Goal: Information Seeking & Learning: Learn about a topic

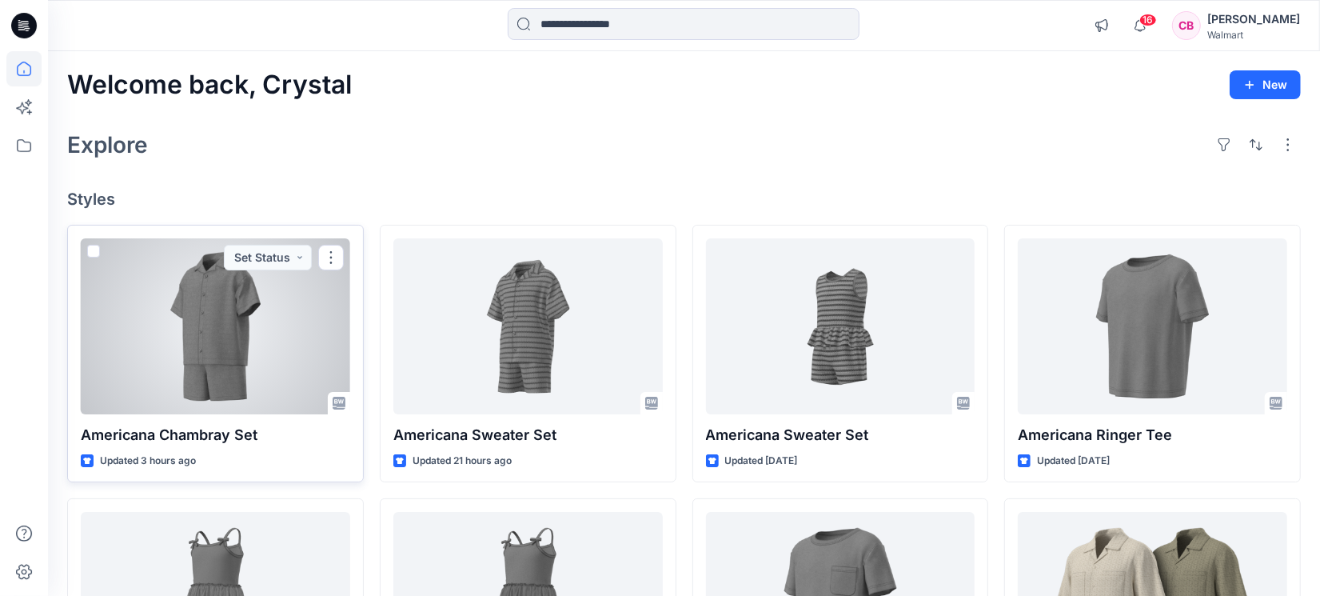
click at [217, 346] on div at bounding box center [216, 326] width 270 height 176
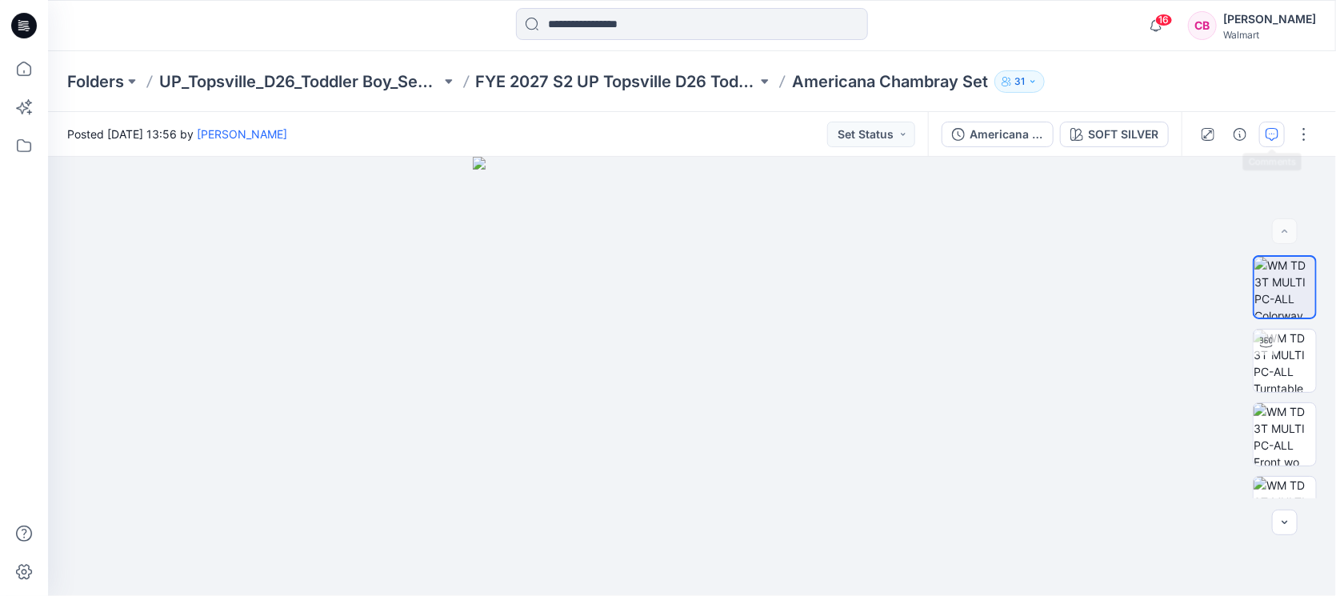
click at [1271, 138] on icon "button" at bounding box center [1271, 134] width 13 height 13
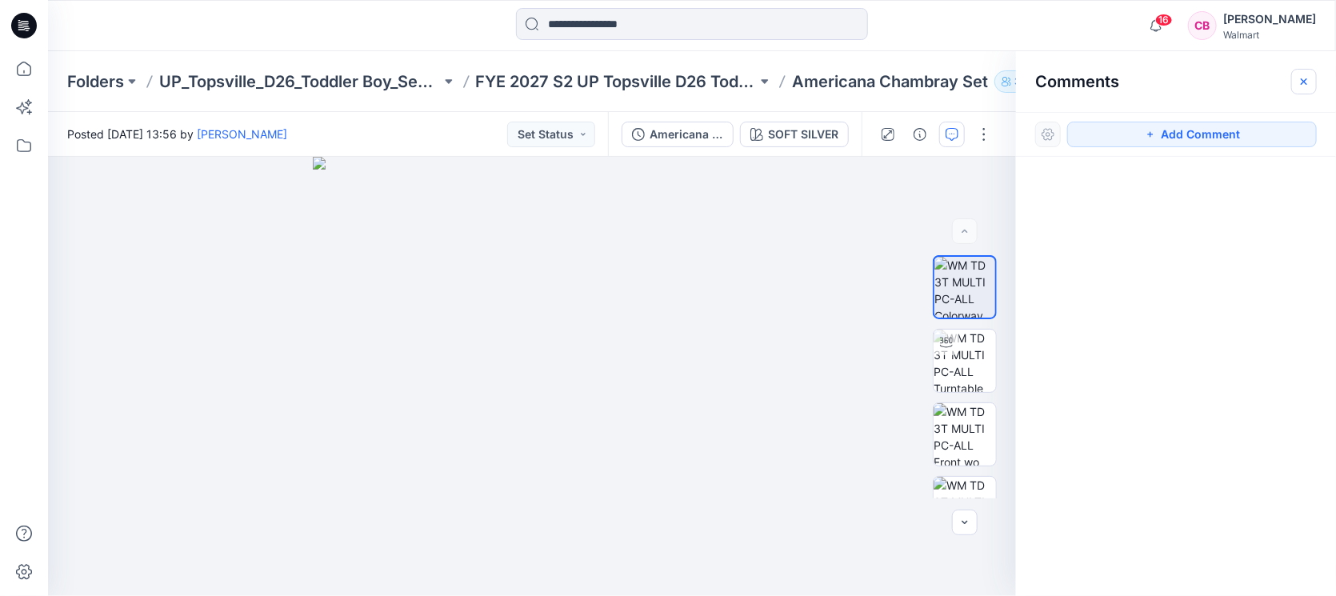
click at [1304, 79] on icon "button" at bounding box center [1303, 81] width 13 height 13
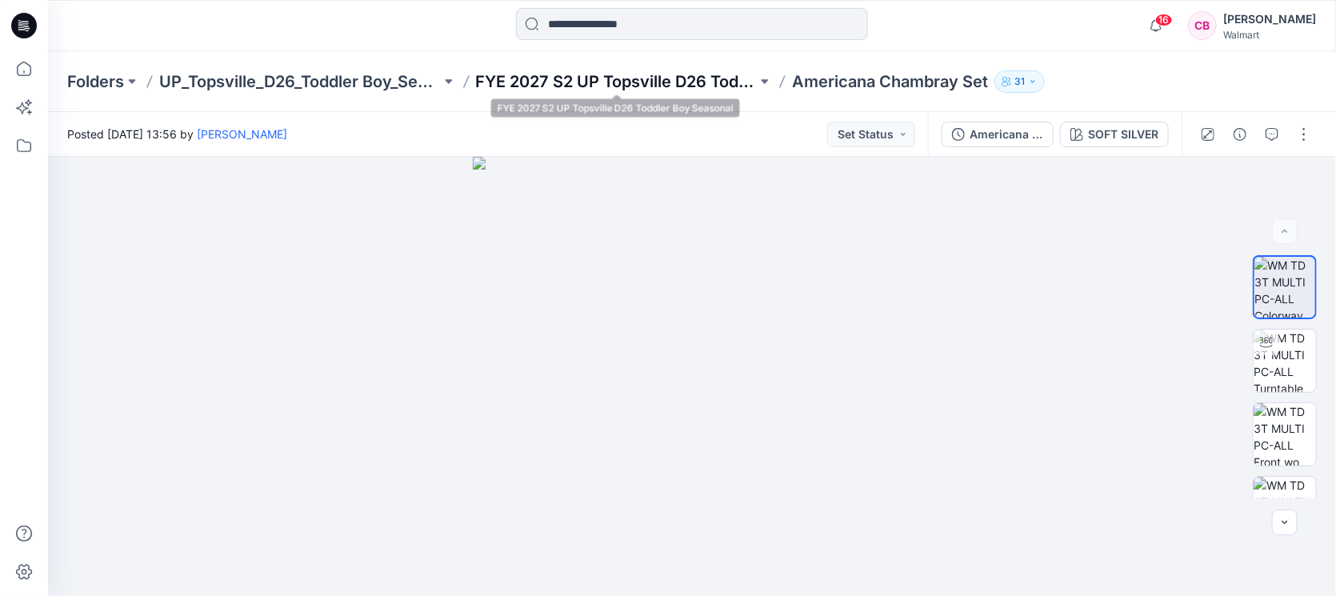
click at [676, 82] on p "FYE 2027 S2 UP Topsville D26 Toddler Boy Seasonal" at bounding box center [617, 81] width 282 height 22
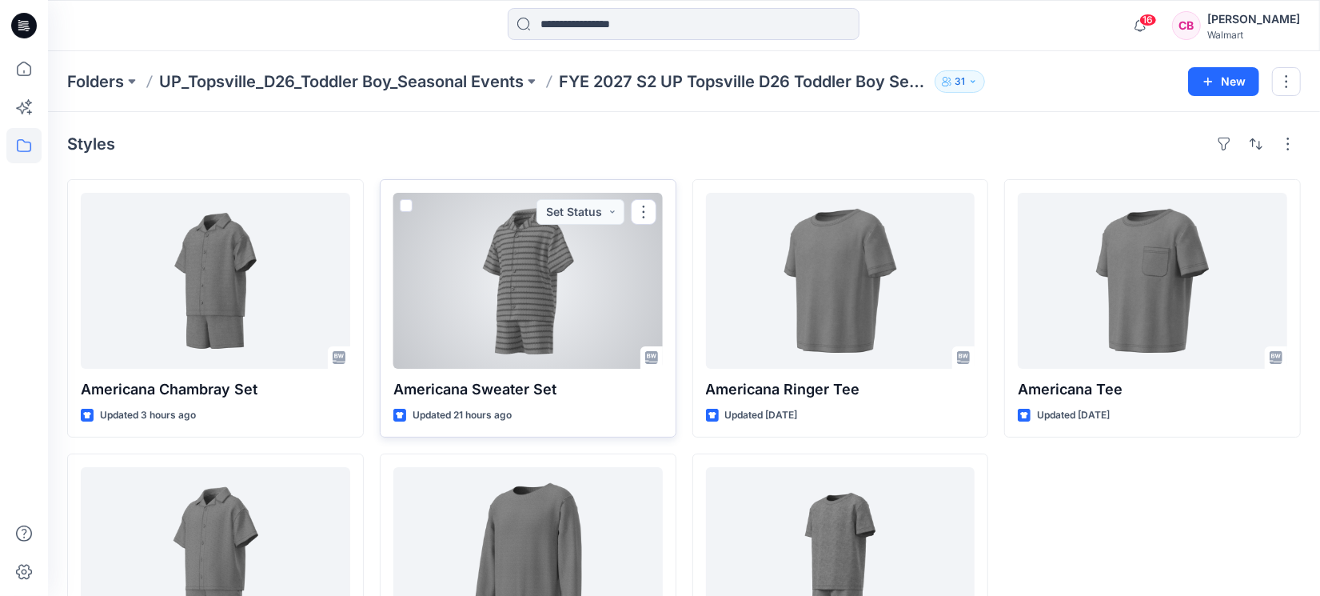
click at [473, 306] on div at bounding box center [529, 281] width 270 height 176
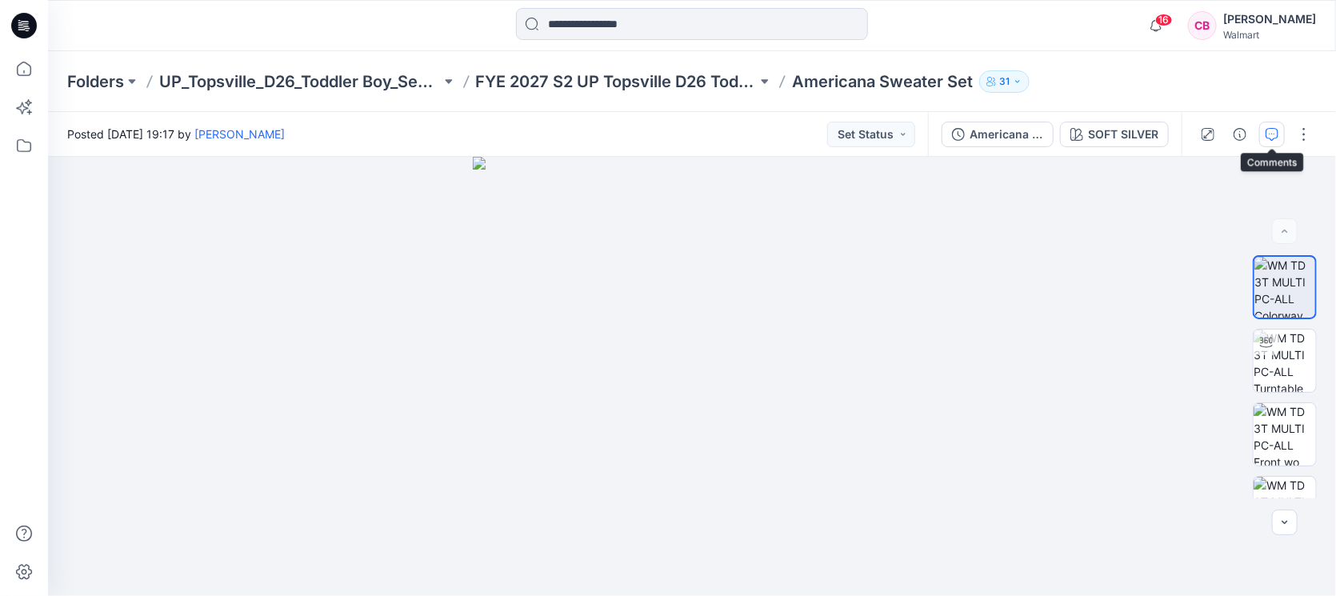
click at [1271, 133] on icon "button" at bounding box center [1271, 134] width 13 height 13
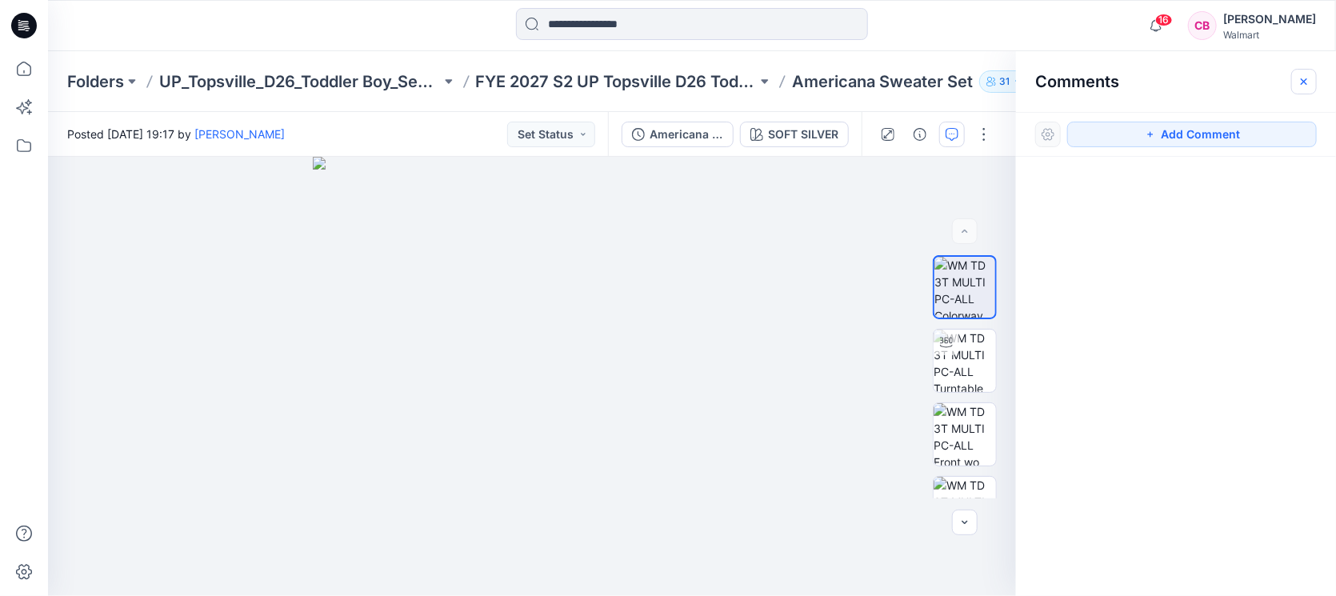
click at [1298, 83] on icon "button" at bounding box center [1303, 81] width 13 height 13
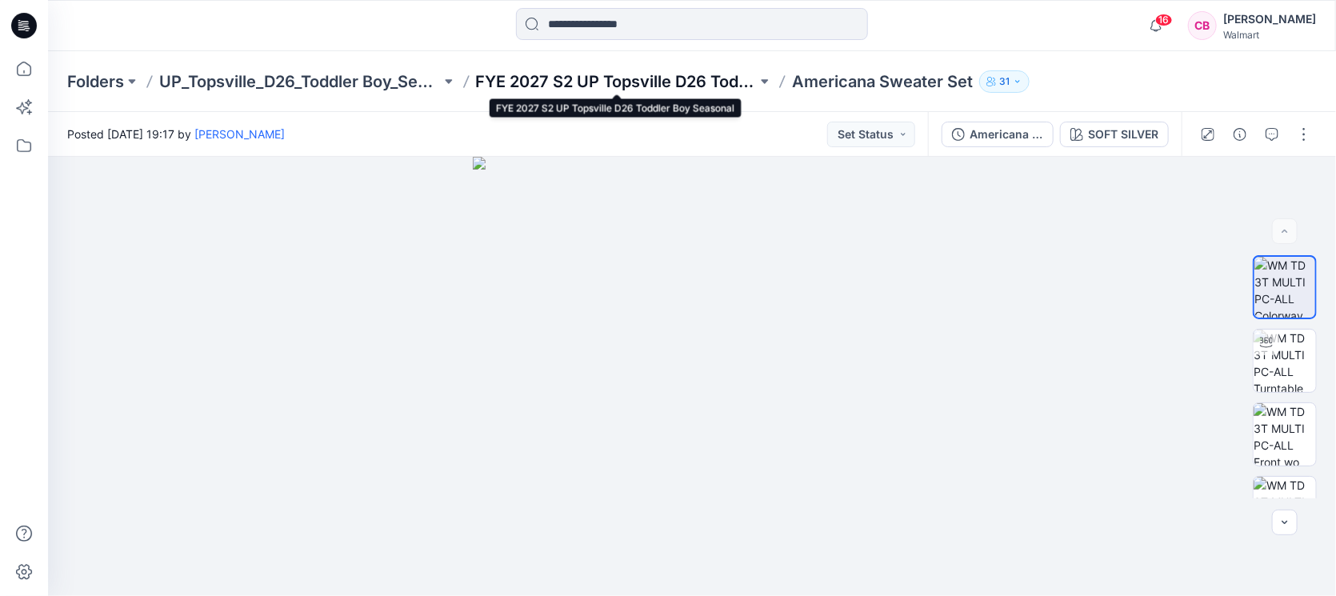
click at [625, 82] on p "FYE 2027 S2 UP Topsville D26 Toddler Boy Seasonal" at bounding box center [617, 81] width 282 height 22
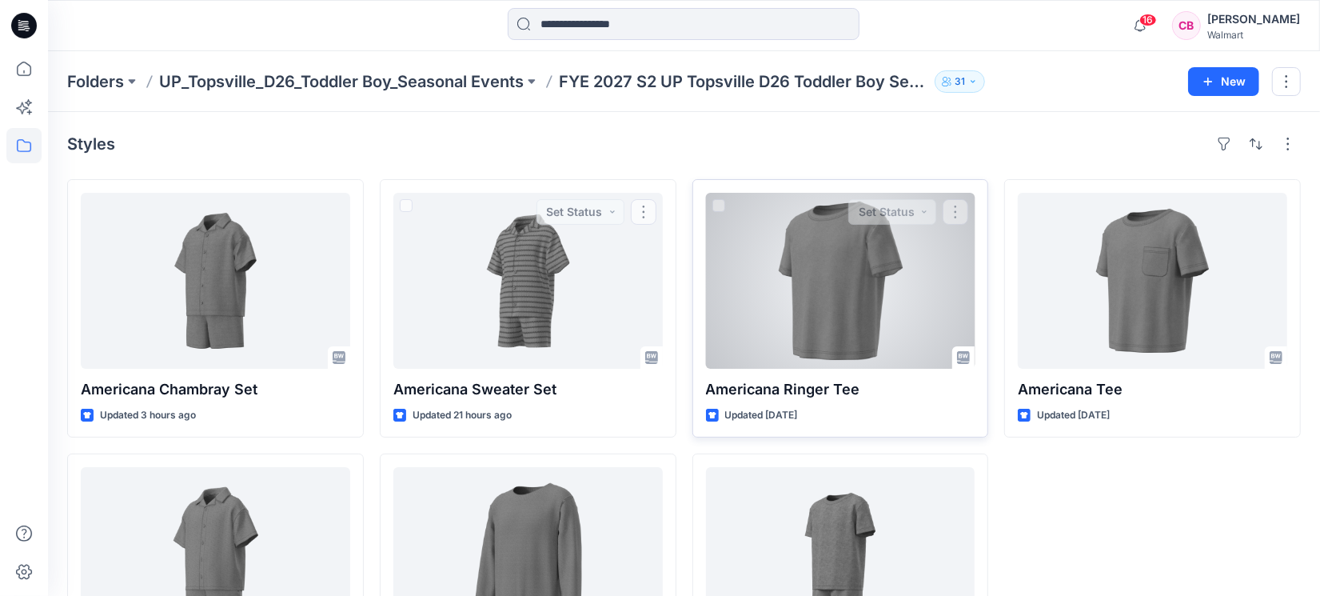
click at [889, 298] on div at bounding box center [841, 281] width 270 height 176
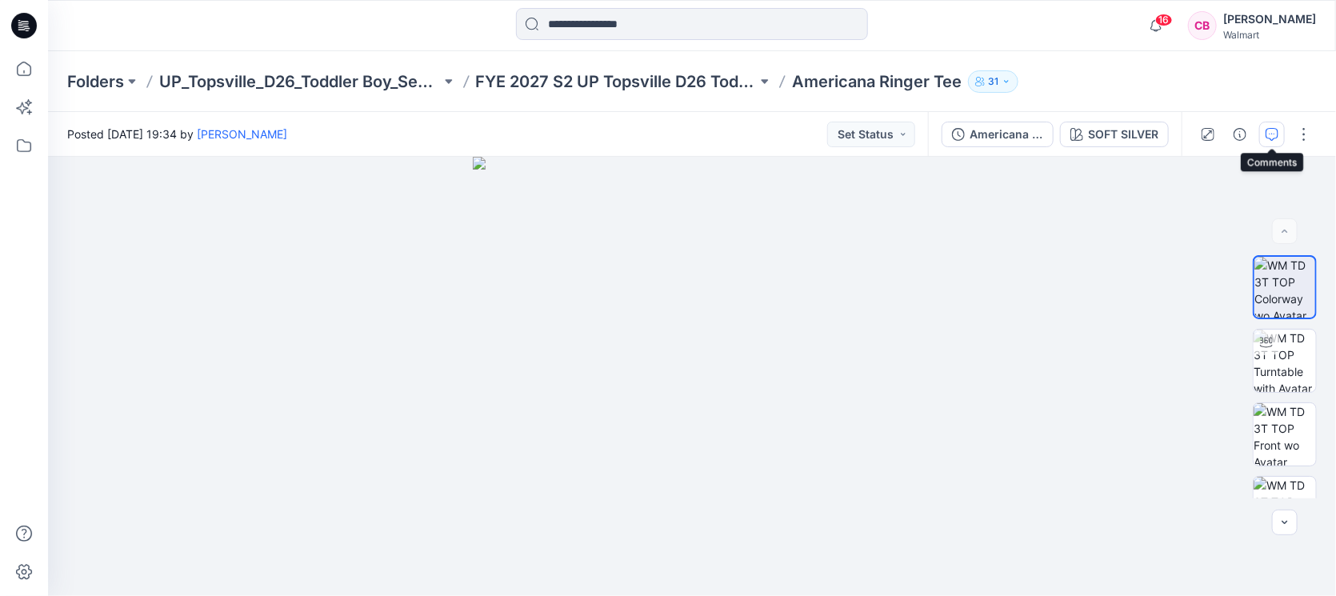
click at [1274, 134] on icon "button" at bounding box center [1271, 134] width 13 height 13
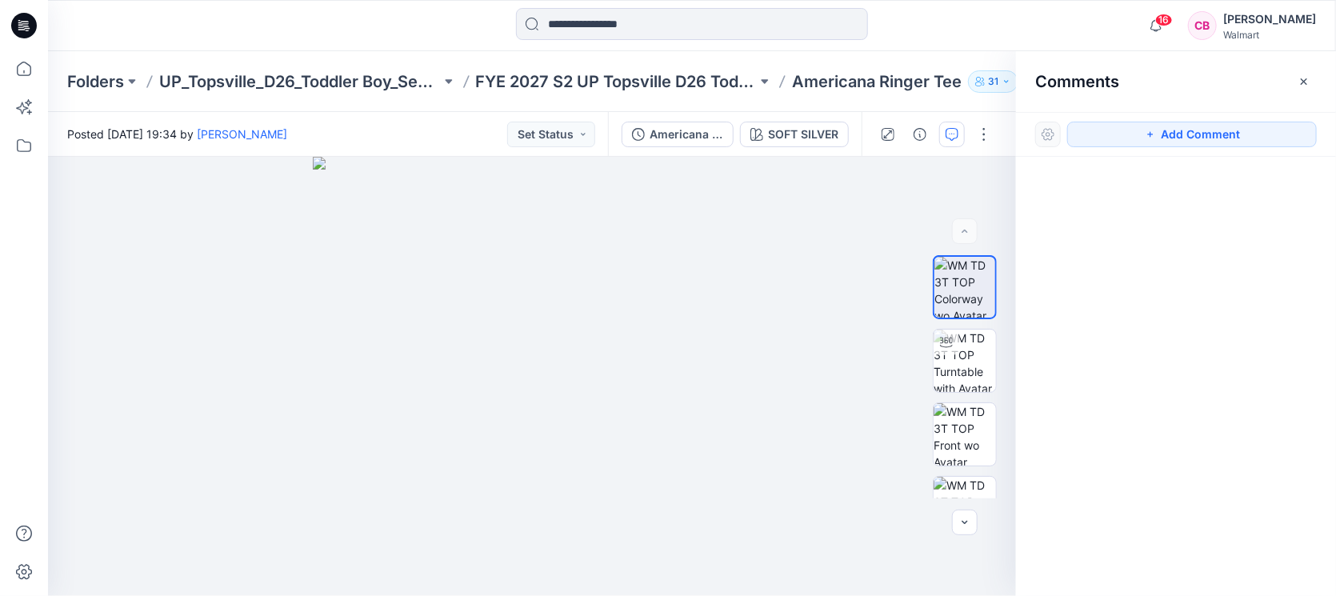
click at [1305, 80] on icon "button" at bounding box center [1303, 81] width 6 height 6
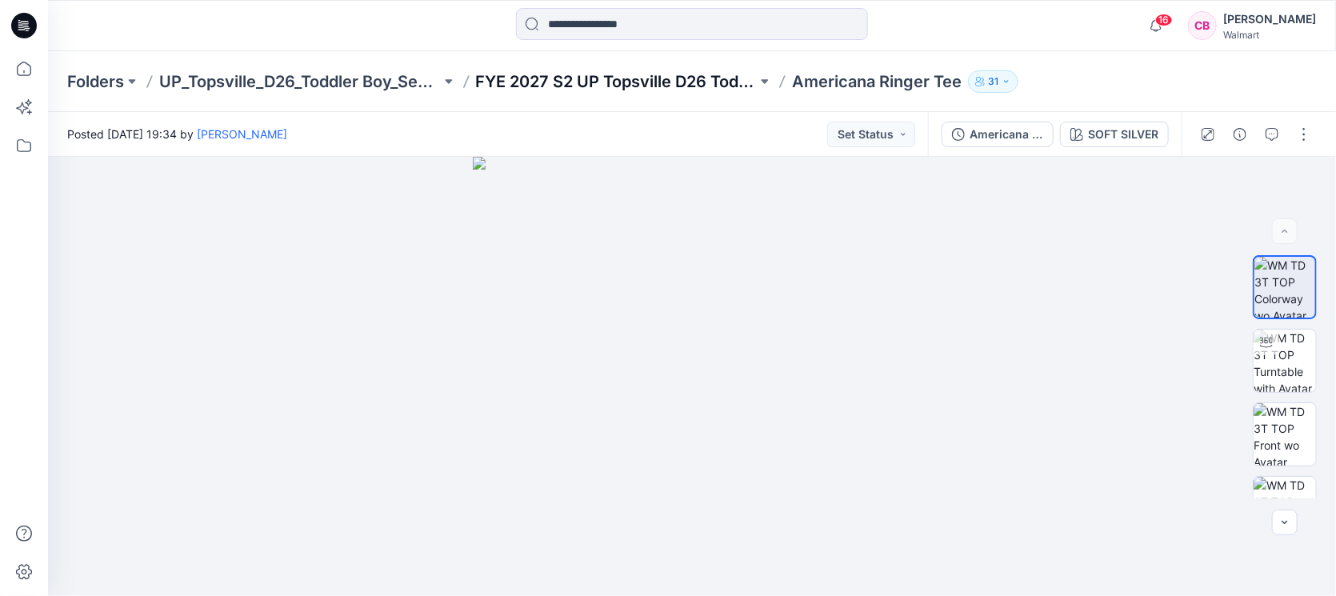
click at [629, 74] on p "FYE 2027 S2 UP Topsville D26 Toddler Boy Seasonal" at bounding box center [617, 81] width 282 height 22
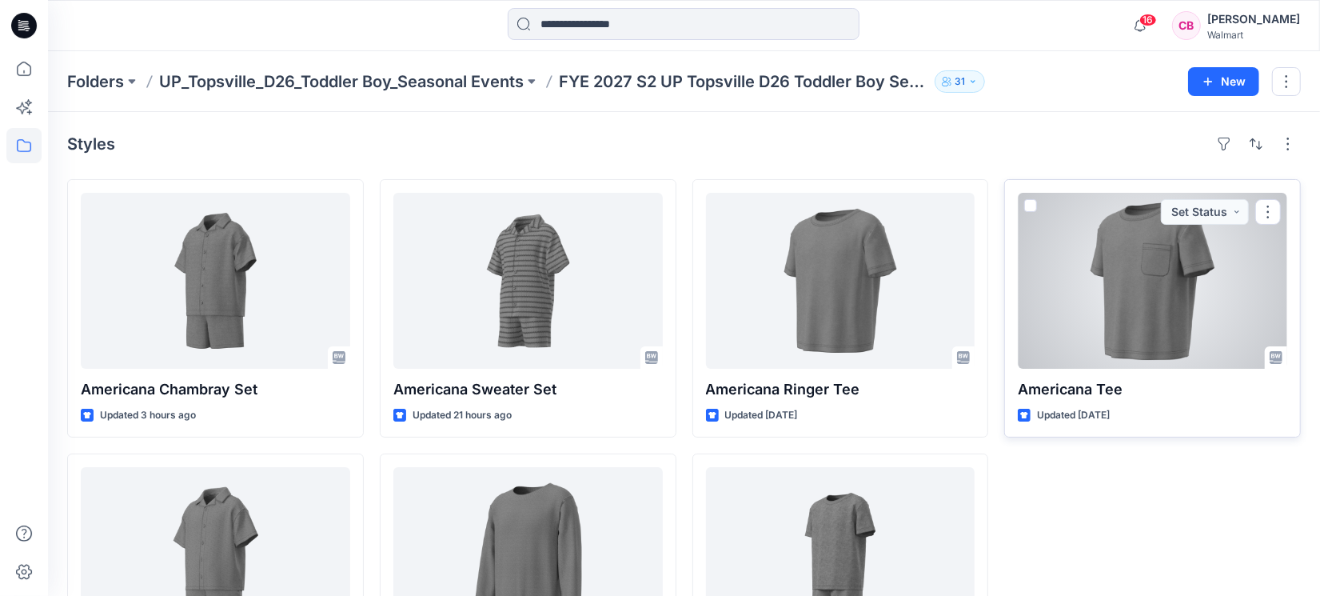
click at [1197, 316] on div at bounding box center [1153, 281] width 270 height 176
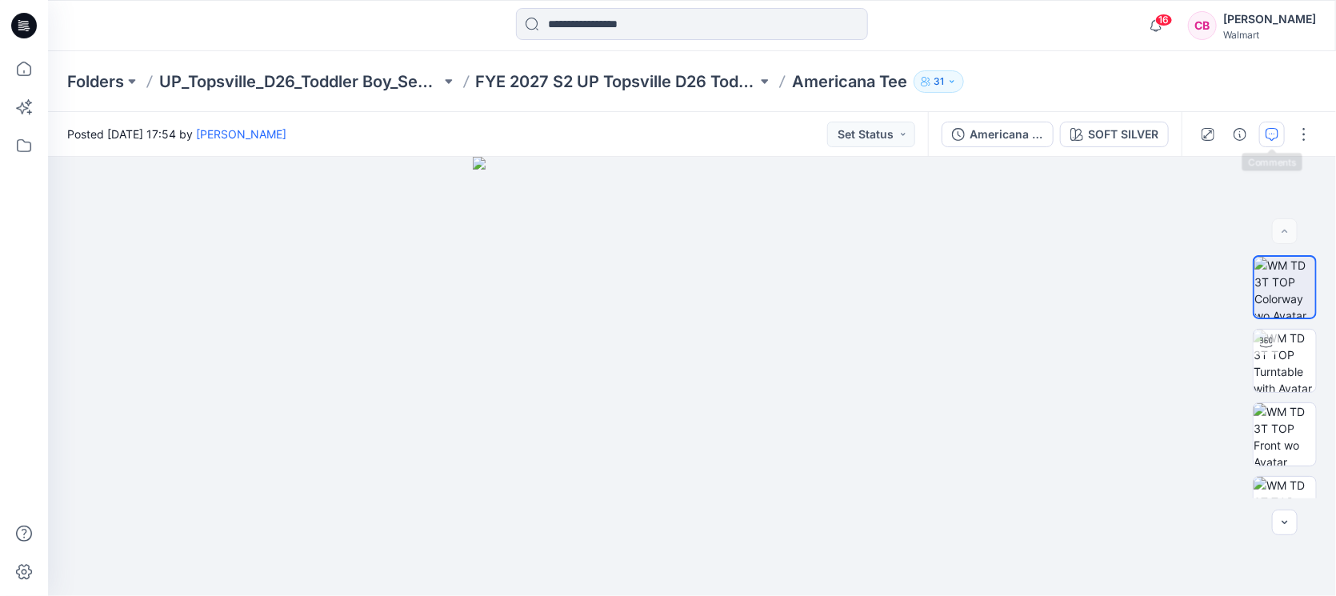
click at [1268, 135] on icon "button" at bounding box center [1271, 134] width 13 height 13
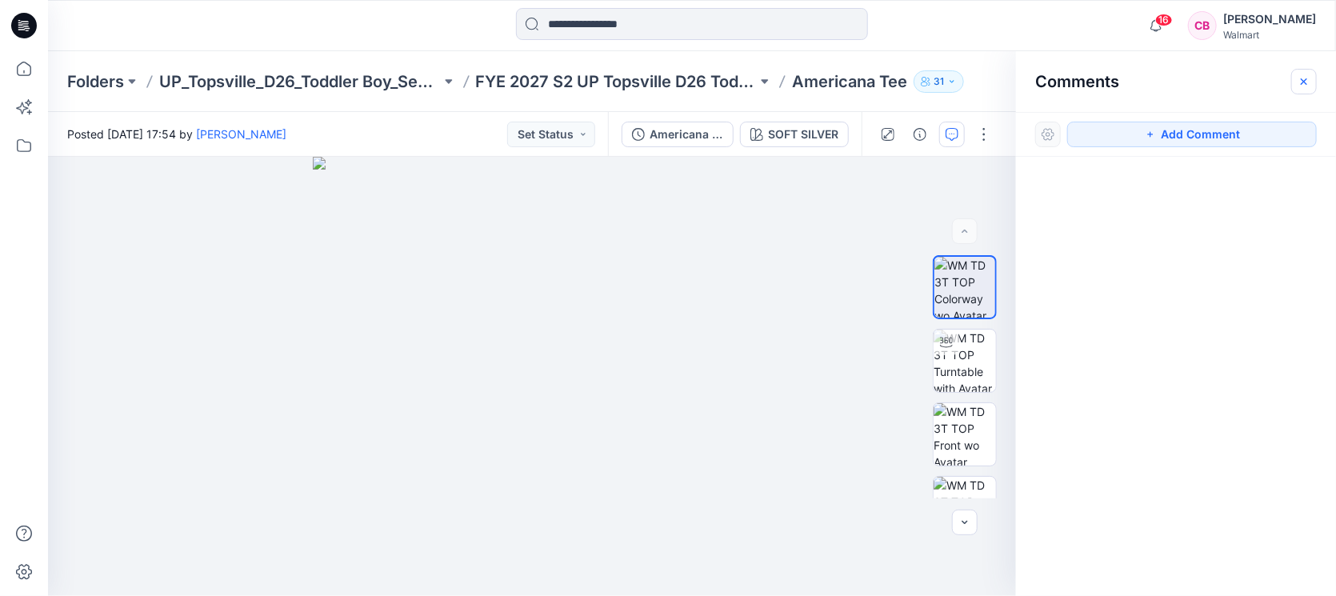
click at [1302, 81] on icon "button" at bounding box center [1303, 81] width 13 height 13
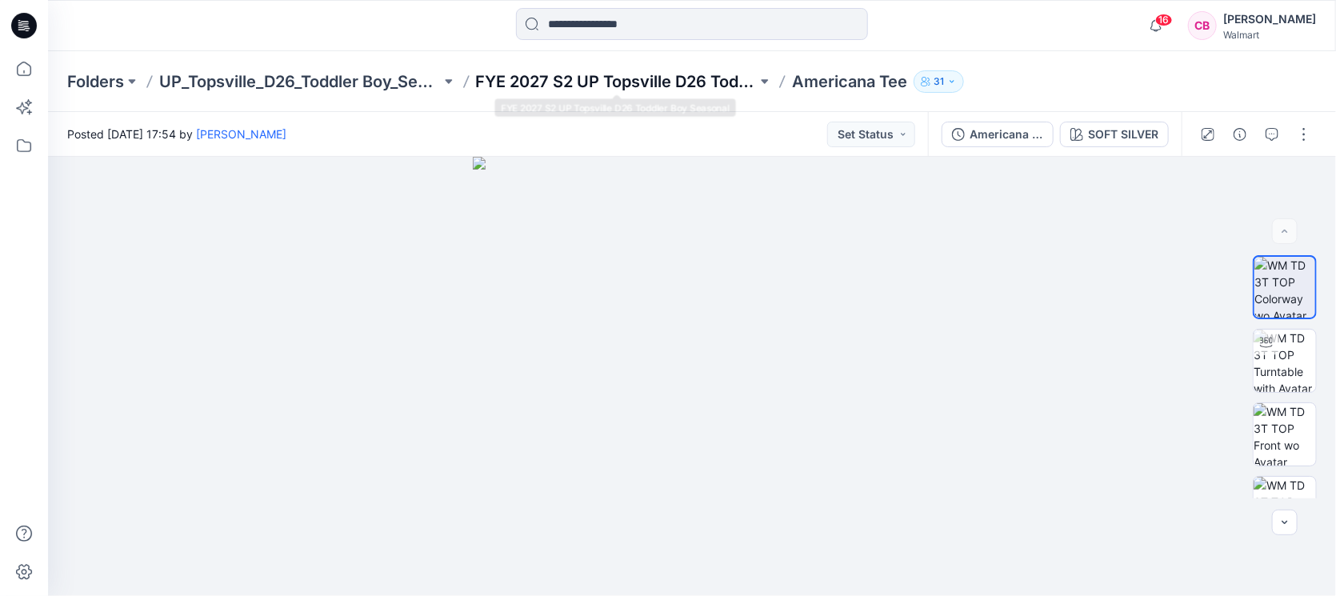
click at [581, 75] on p "FYE 2027 S2 UP Topsville D26 Toddler Boy Seasonal" at bounding box center [617, 81] width 282 height 22
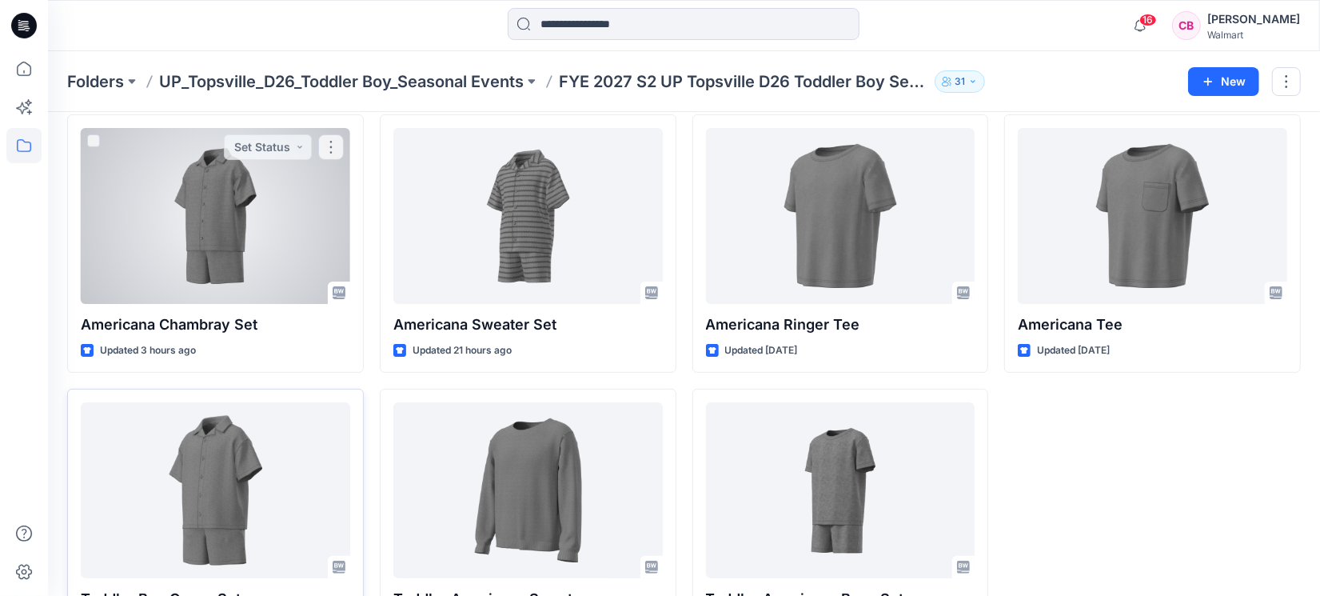
scroll to position [133, 0]
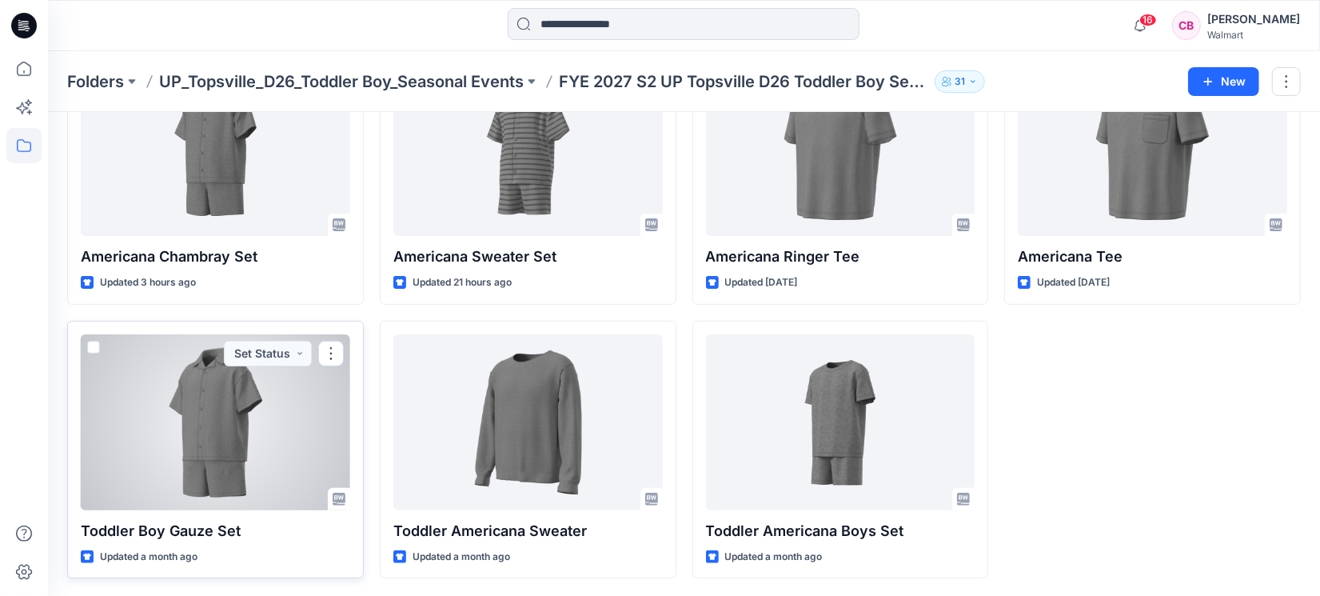
click at [214, 405] on div at bounding box center [216, 422] width 270 height 176
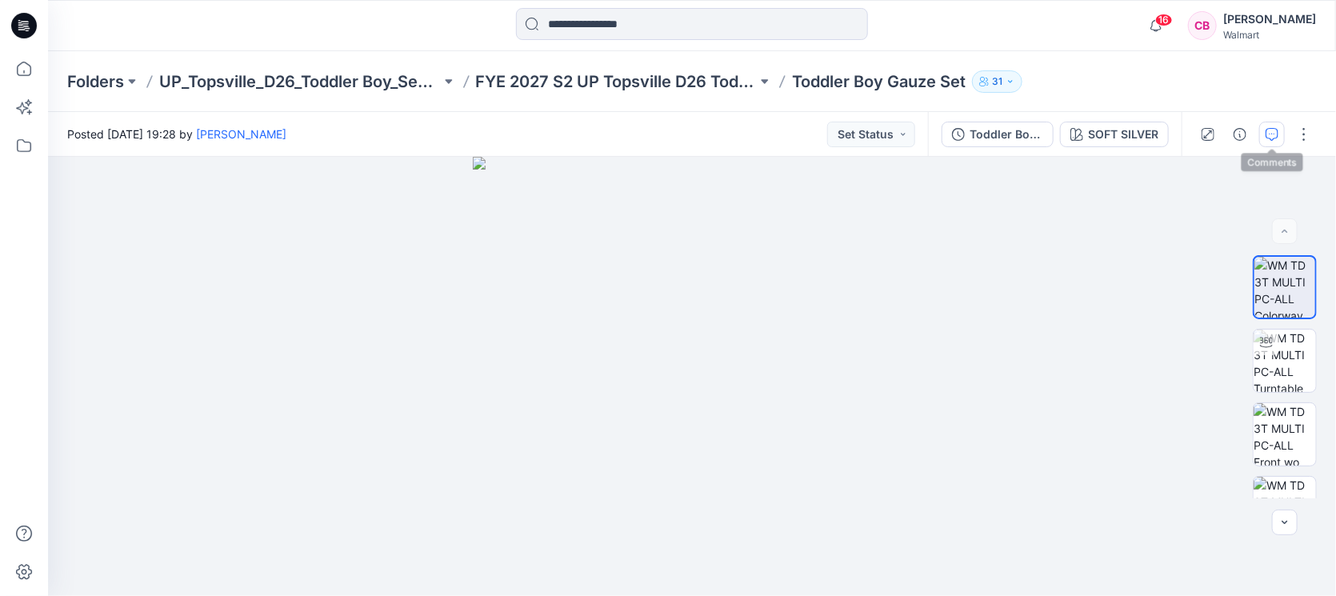
click at [1280, 134] on button "button" at bounding box center [1272, 135] width 26 height 26
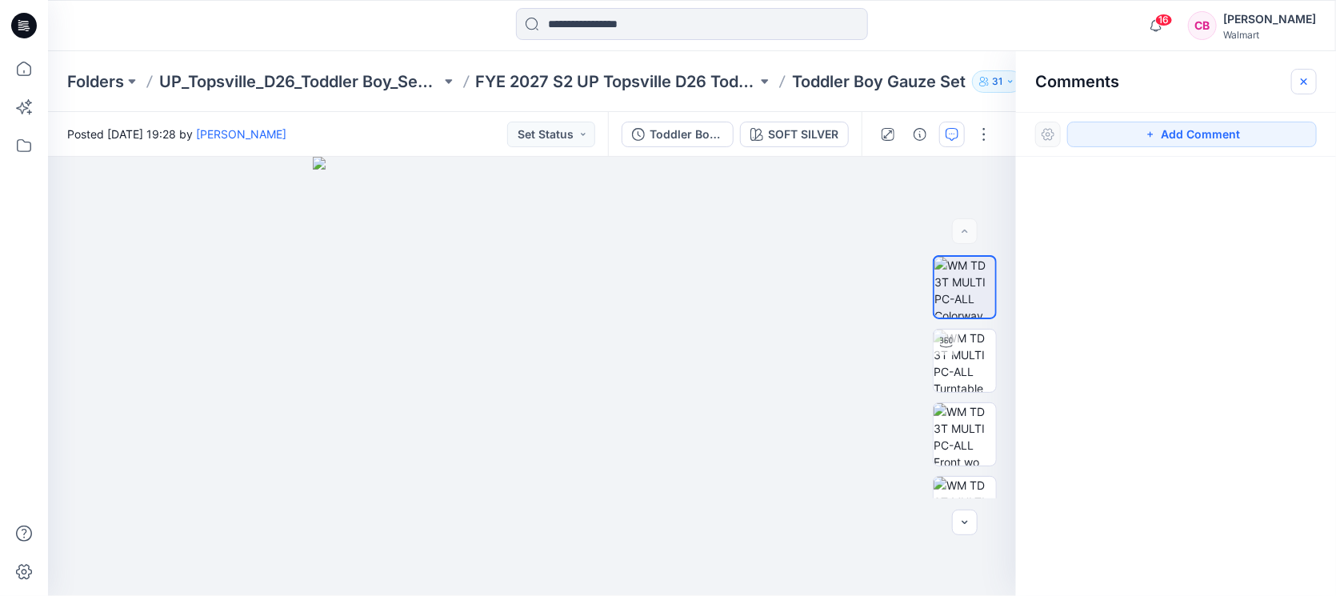
click at [1306, 90] on button "button" at bounding box center [1304, 82] width 26 height 26
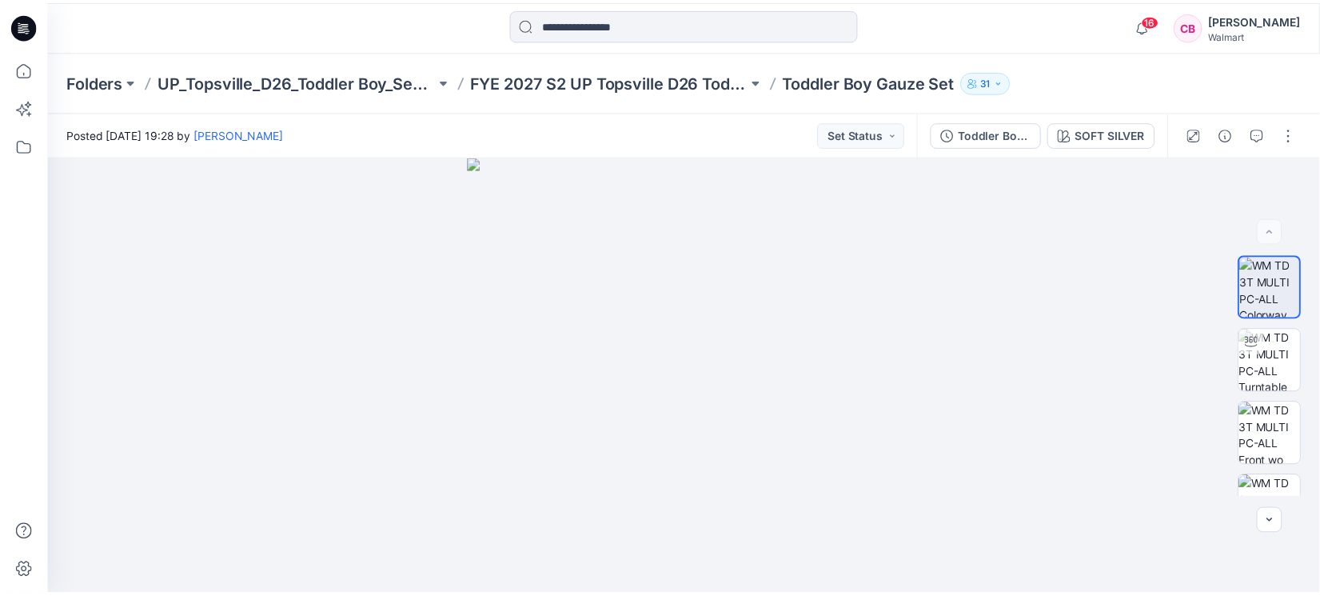
scroll to position [133, 0]
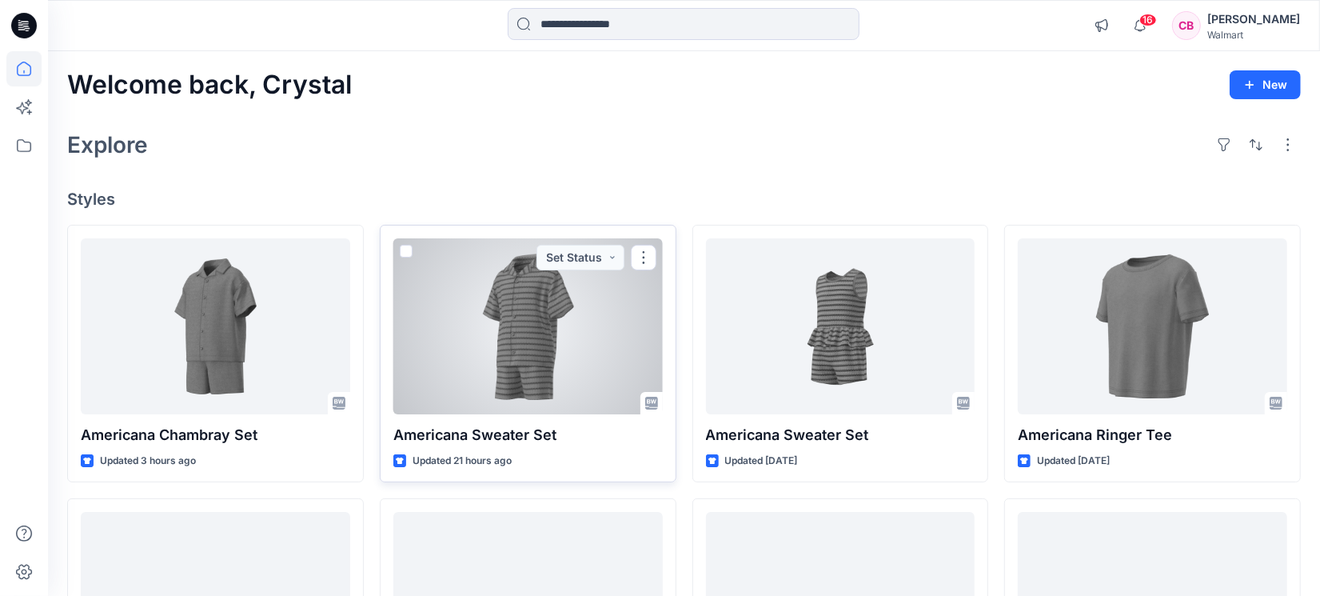
scroll to position [100, 0]
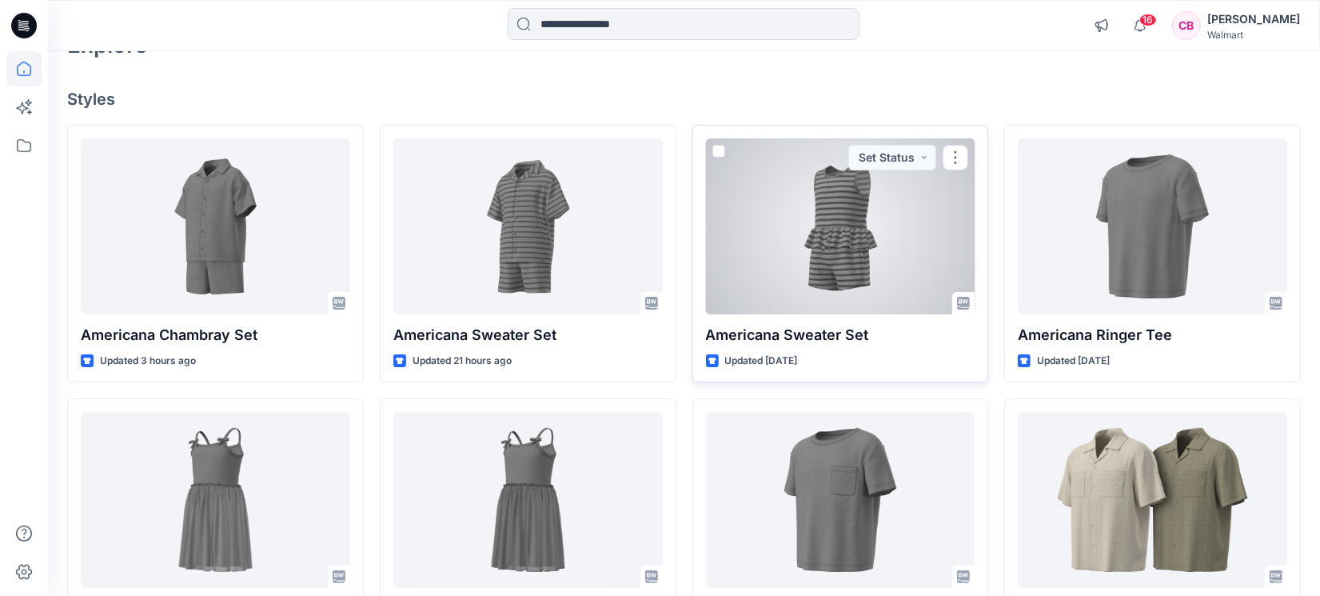
click at [815, 246] on div at bounding box center [841, 226] width 270 height 176
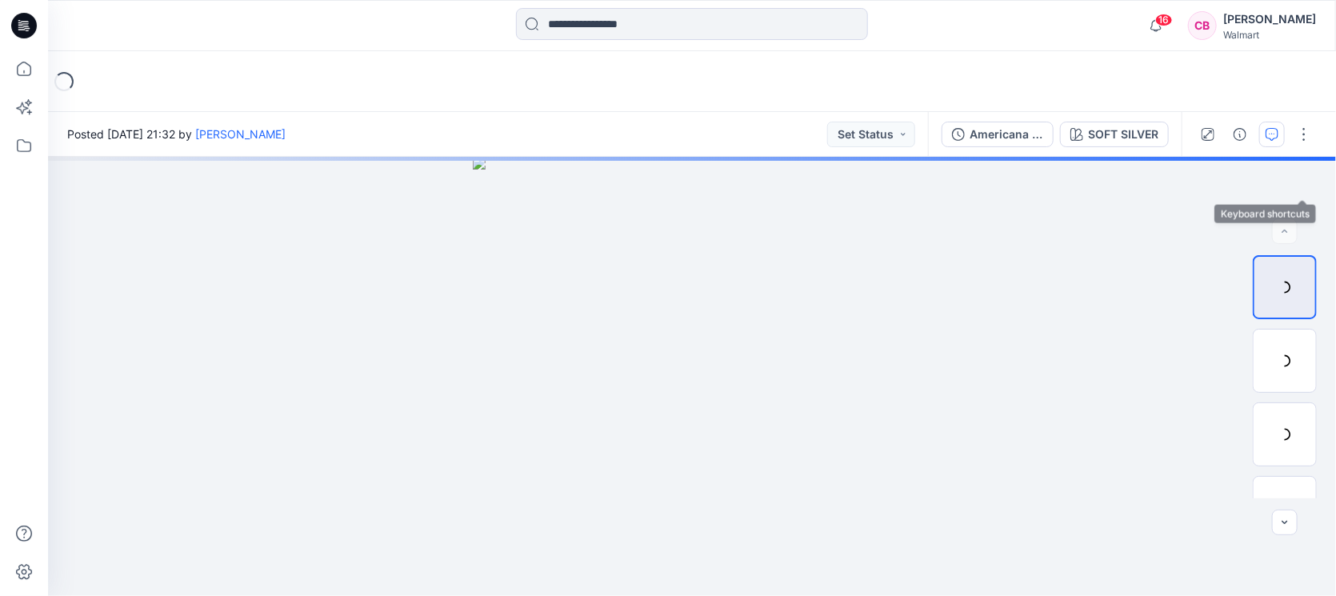
click at [1268, 134] on icon "button" at bounding box center [1271, 134] width 13 height 13
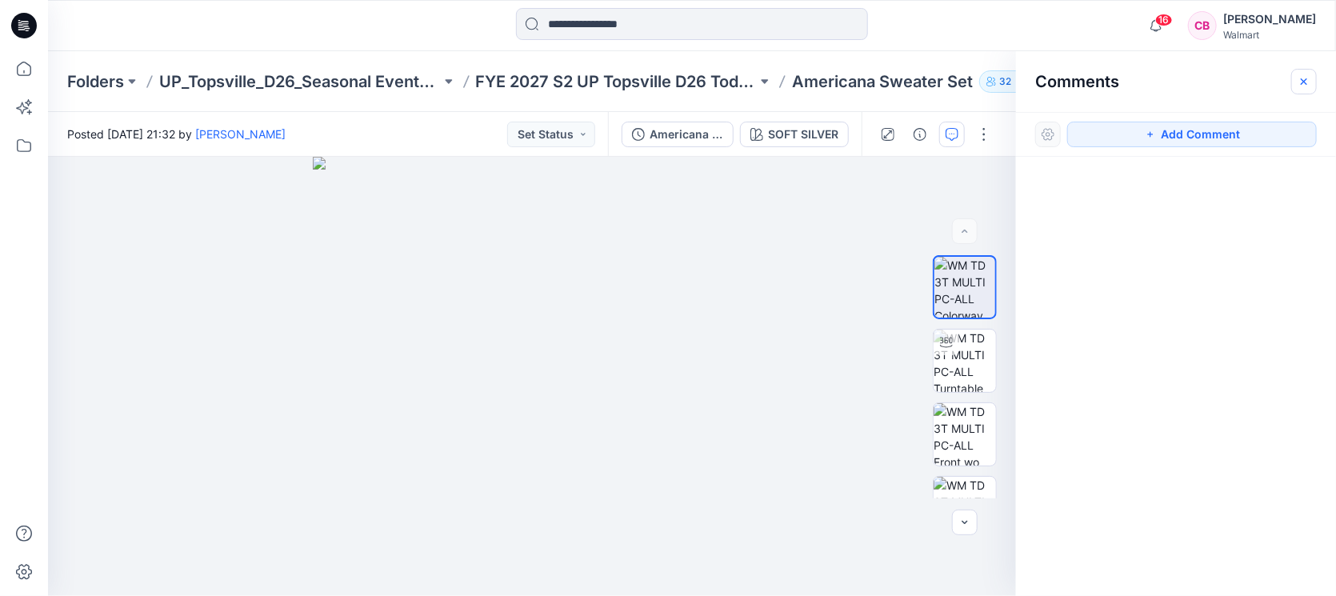
click at [1301, 79] on icon "button" at bounding box center [1303, 81] width 6 height 6
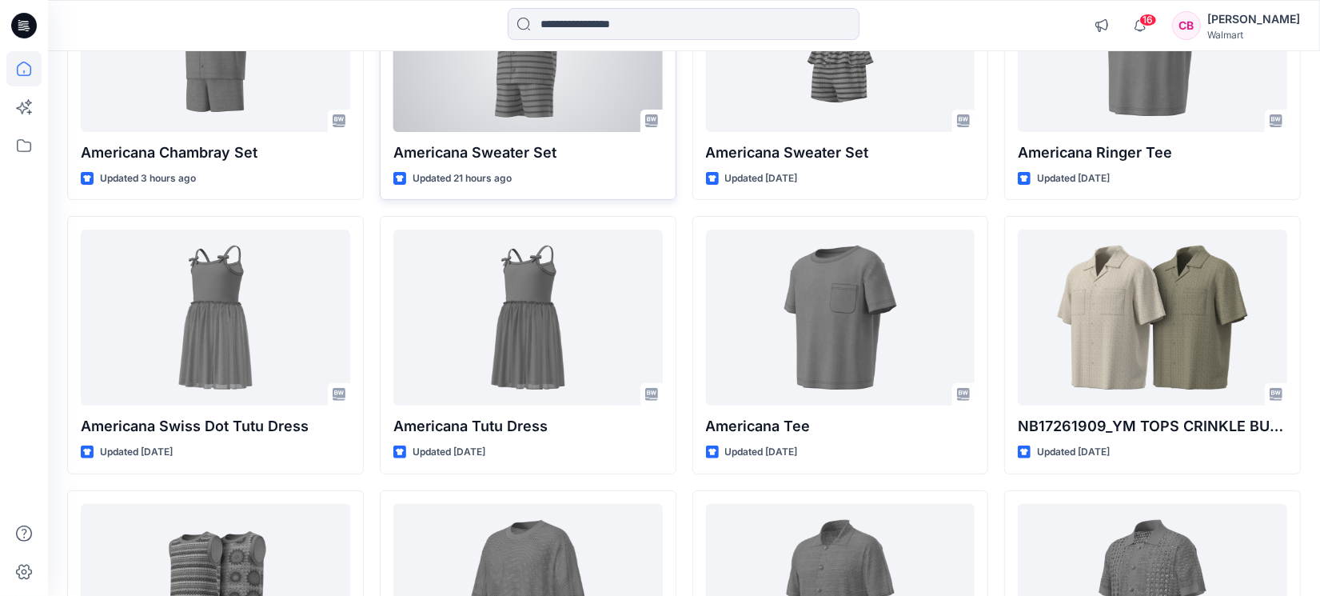
scroll to position [300, 0]
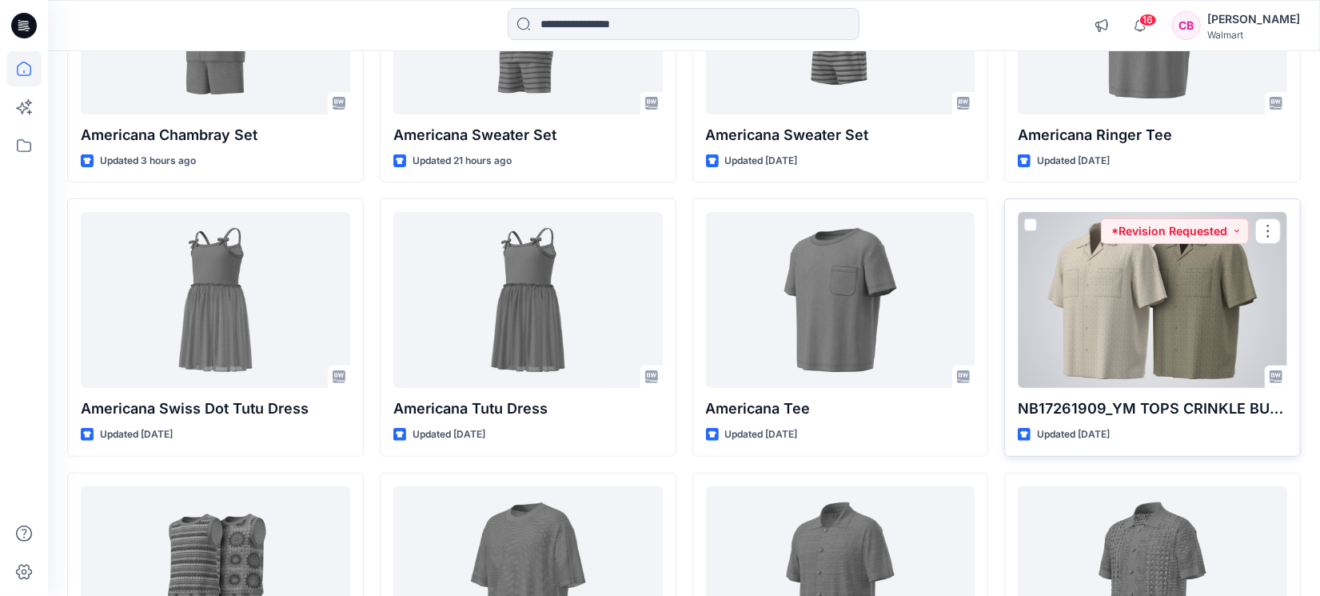
click at [1194, 305] on div at bounding box center [1153, 300] width 270 height 176
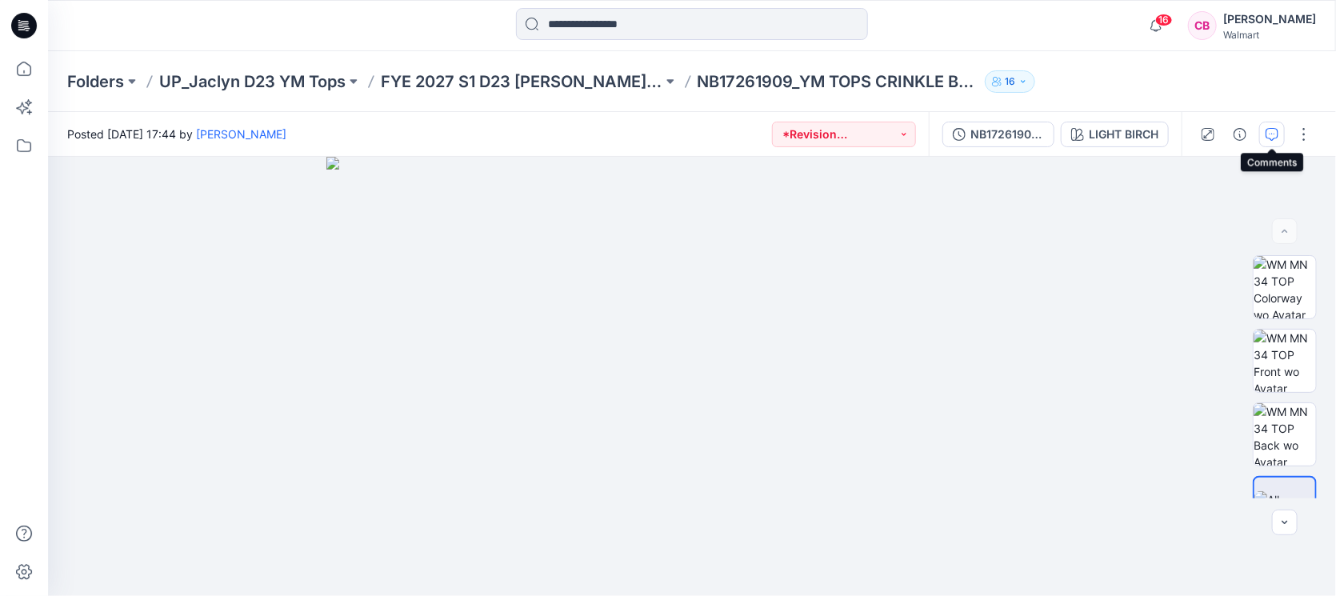
click at [1274, 131] on icon "button" at bounding box center [1271, 134] width 13 height 13
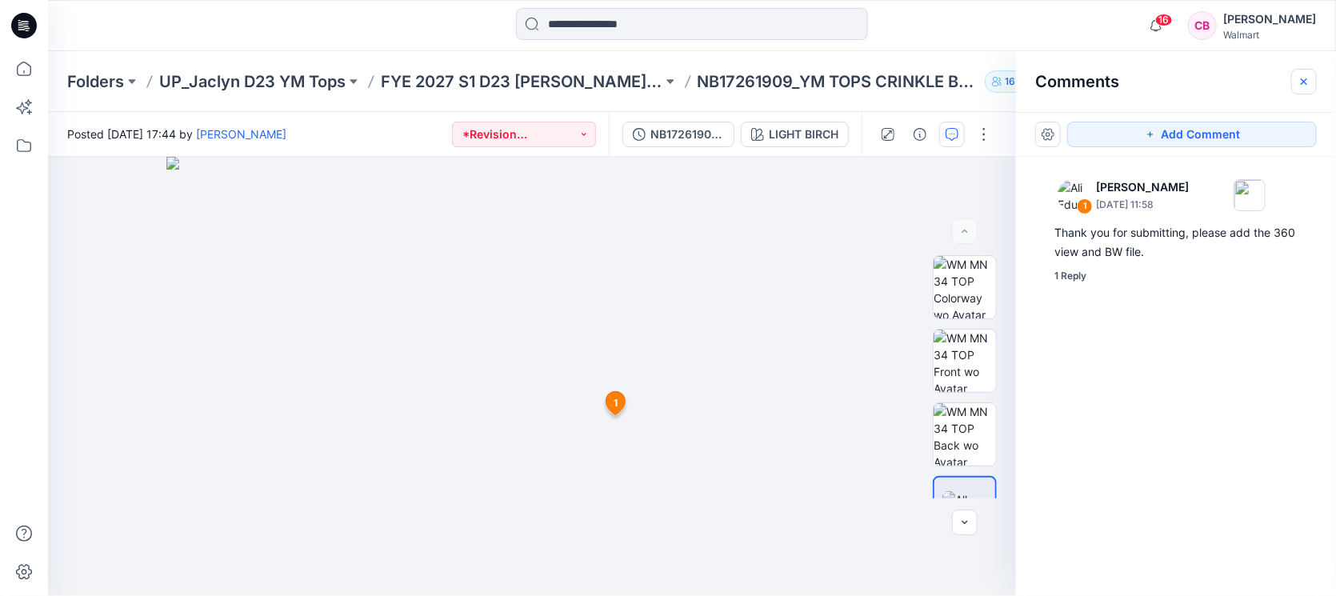
click at [1307, 88] on button "button" at bounding box center [1304, 82] width 26 height 26
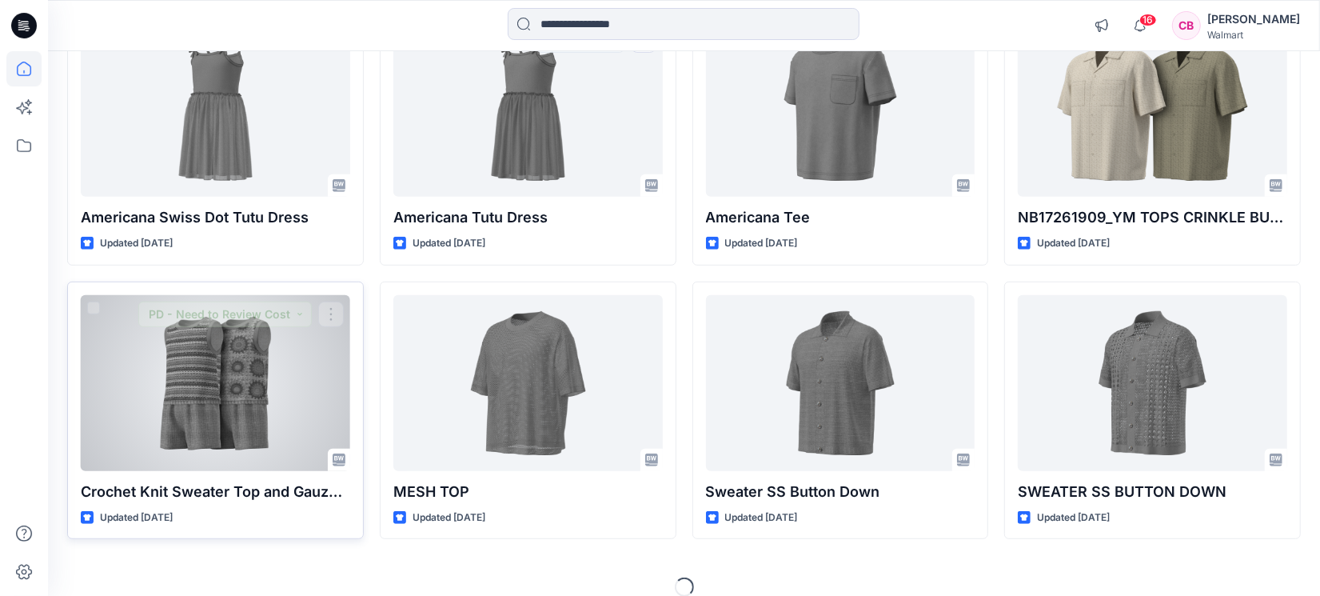
scroll to position [510, 0]
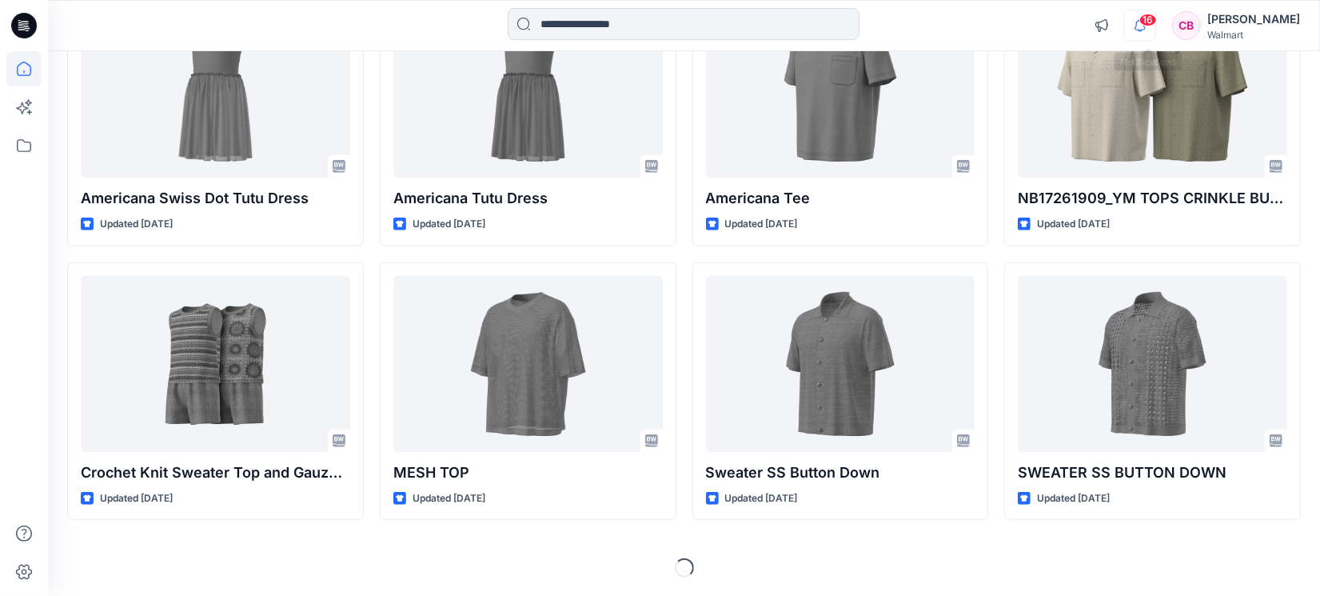
click at [1145, 21] on icon "button" at bounding box center [1140, 26] width 30 height 32
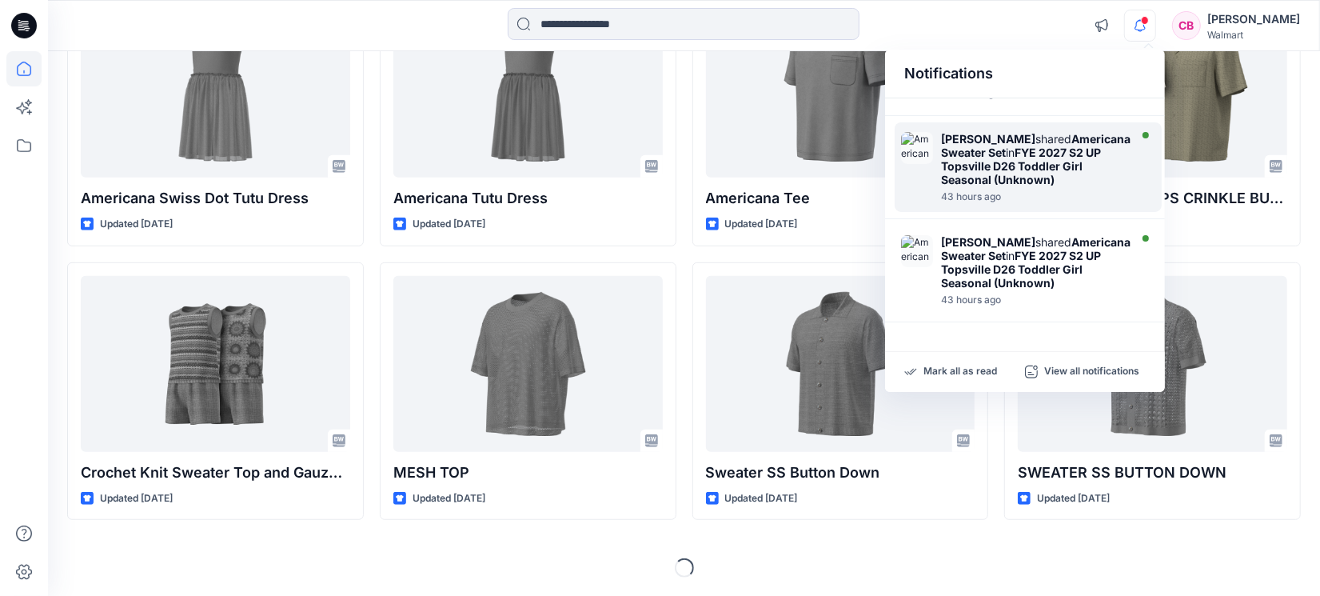
scroll to position [803, 0]
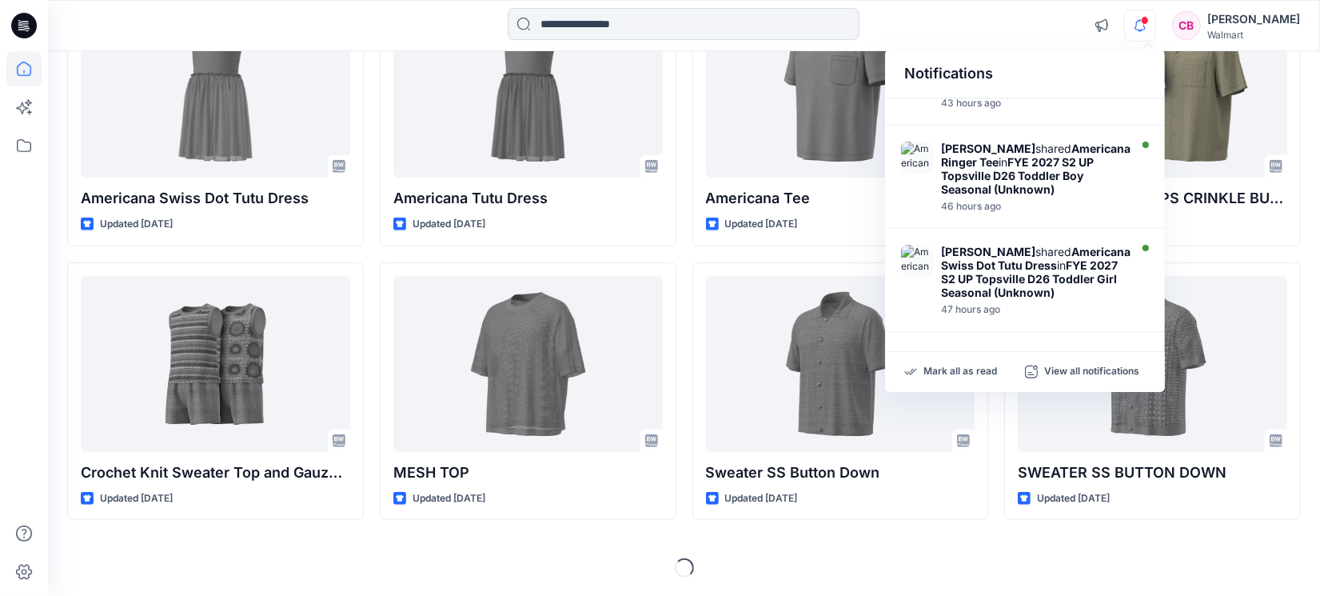
click at [1053, 361] on div "Mark all as read View all notifications" at bounding box center [1025, 372] width 280 height 40
click at [992, 365] on p "Mark all as read" at bounding box center [961, 372] width 74 height 14
click at [1155, 18] on icon "button" at bounding box center [1140, 26] width 30 height 32
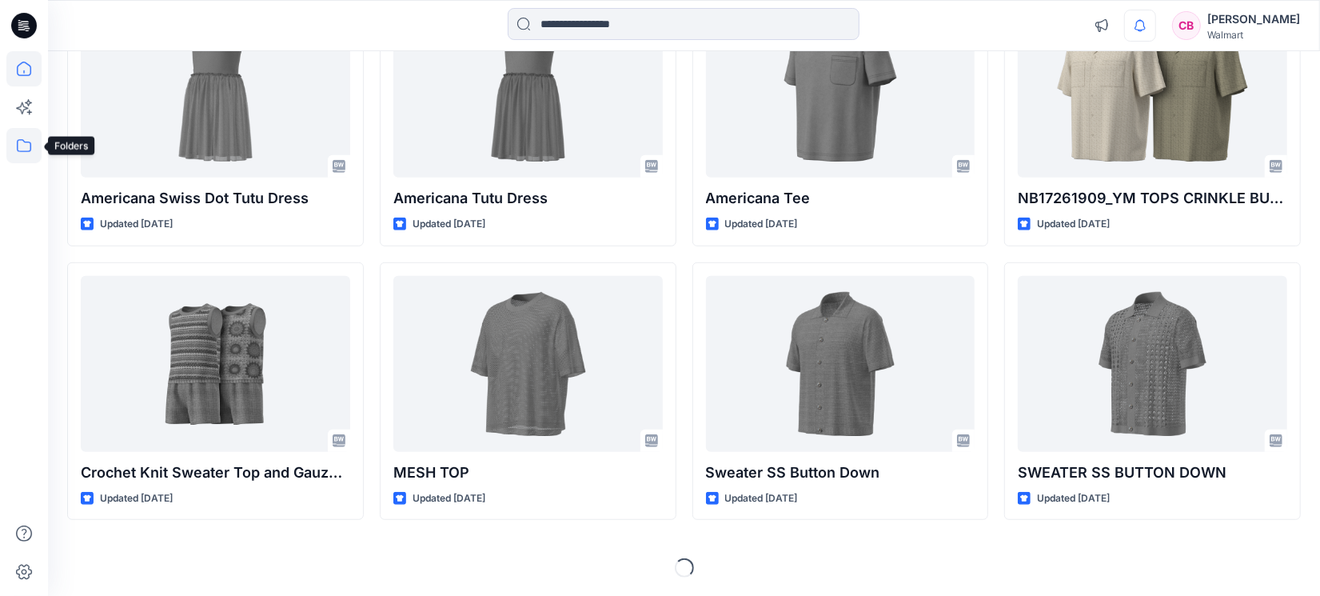
click at [25, 142] on icon at bounding box center [23, 145] width 35 height 35
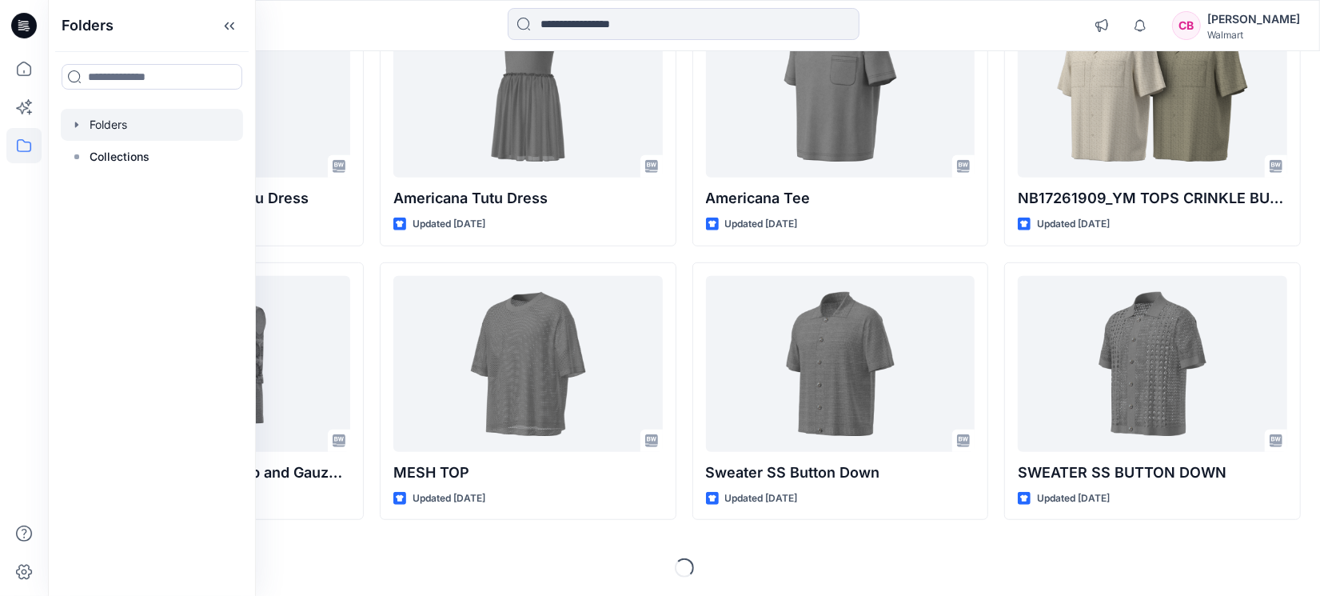
click at [103, 122] on div at bounding box center [152, 125] width 182 height 32
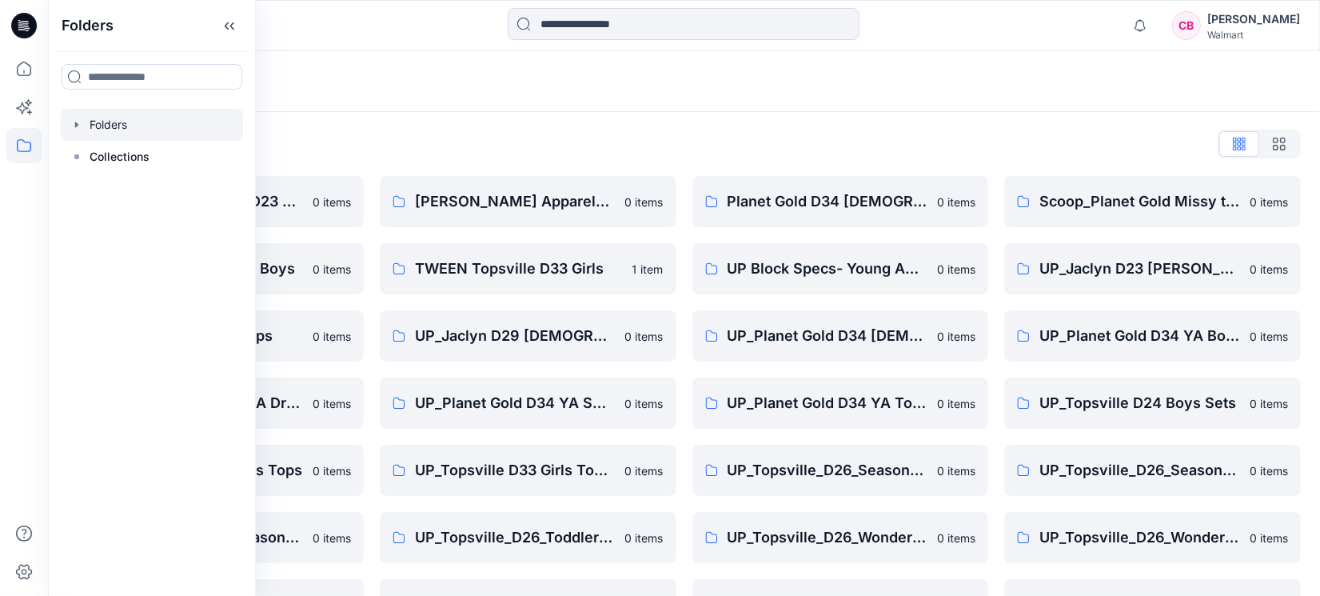
click at [302, 40] on div at bounding box center [207, 25] width 318 height 35
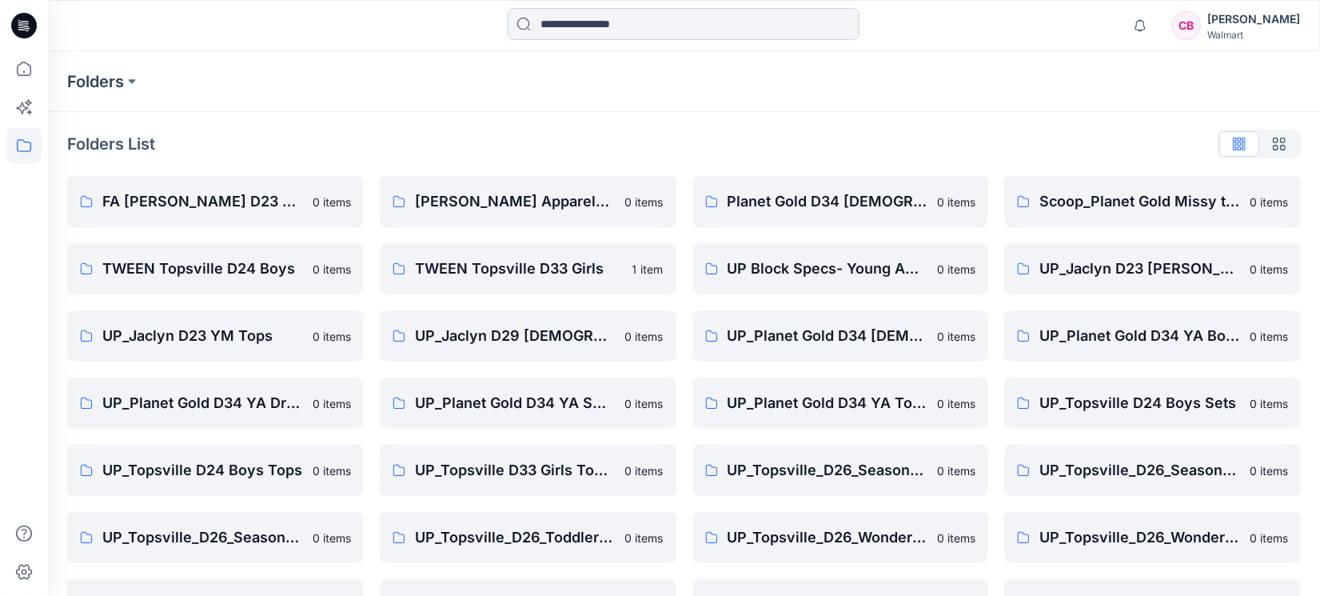
click at [637, 18] on input at bounding box center [684, 24] width 352 height 32
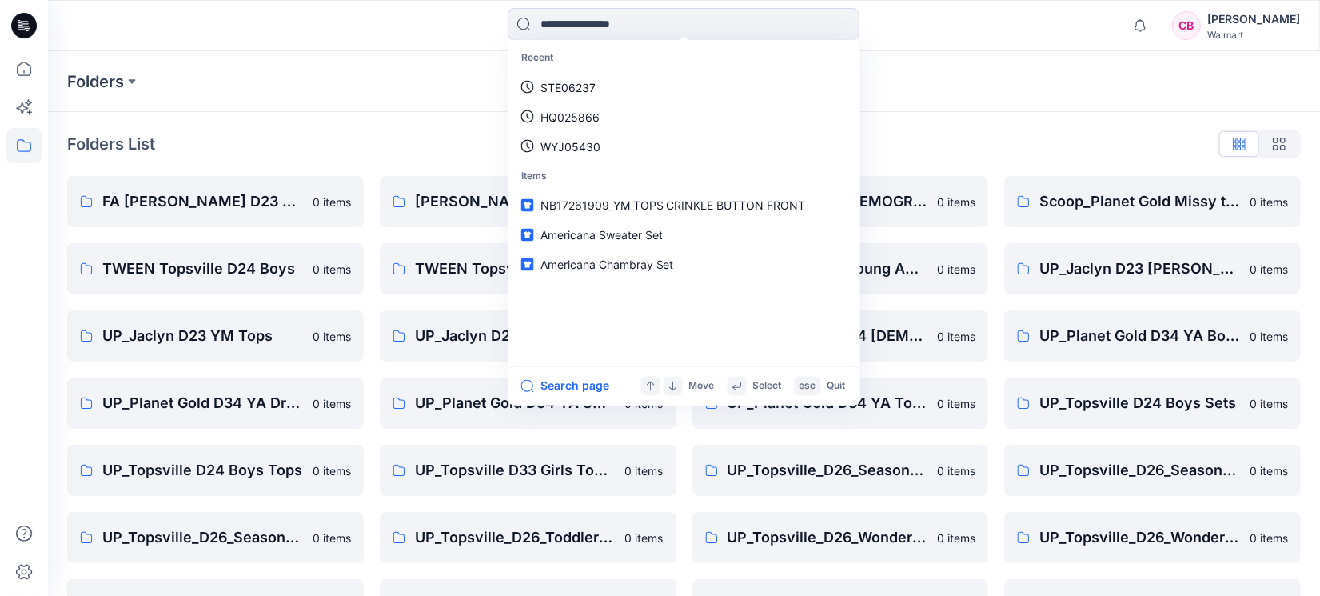
click at [404, 86] on div "Folders" at bounding box center [621, 81] width 1109 height 22
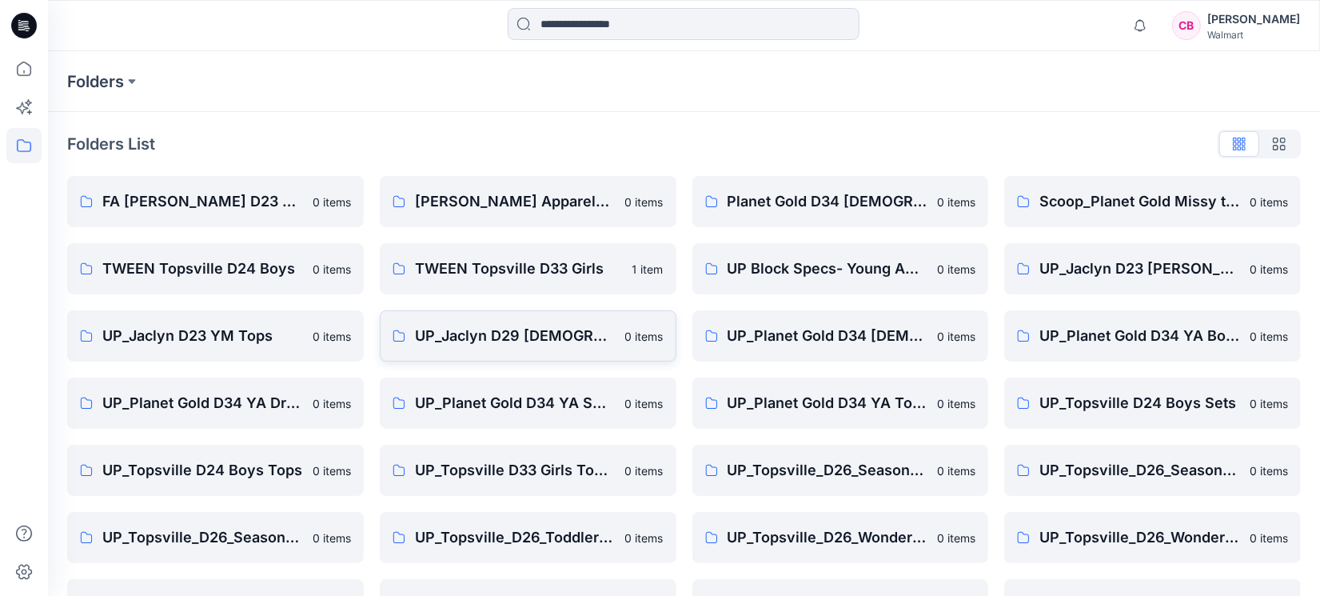
click at [545, 330] on p "UP_Jaclyn D29 [DEMOGRAPHIC_DATA] Sleep" at bounding box center [515, 336] width 201 height 22
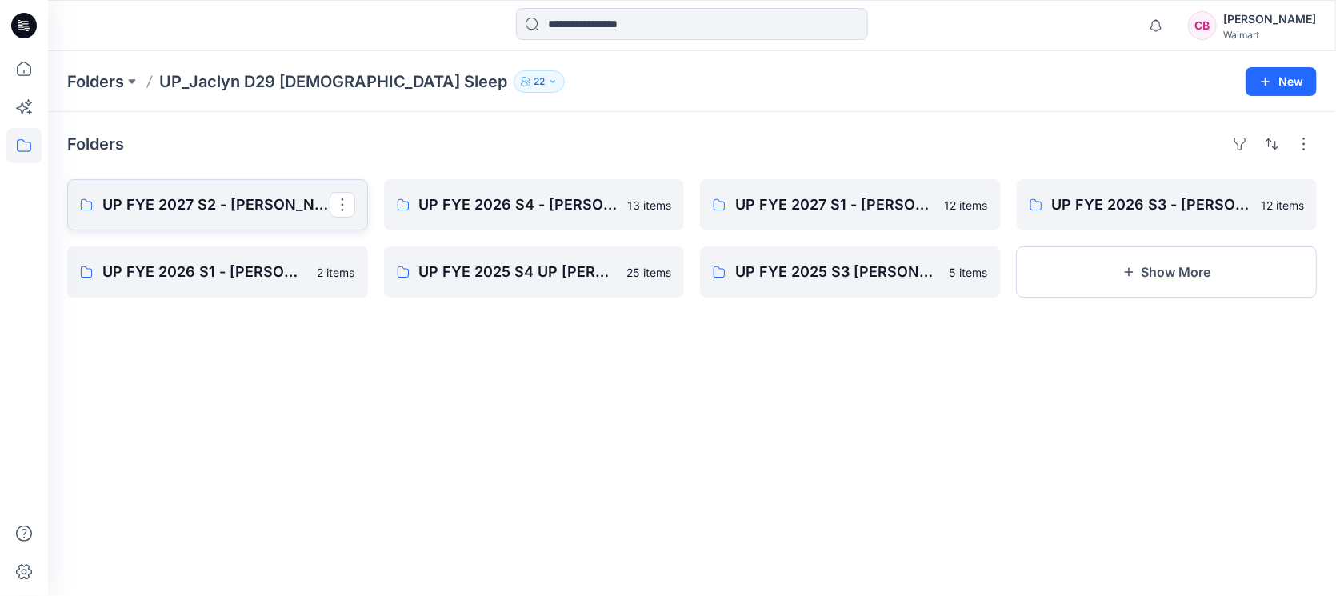
click at [198, 198] on p "UP FYE 2027 S2 - [PERSON_NAME] D29 [DEMOGRAPHIC_DATA] Sleepwear" at bounding box center [215, 205] width 227 height 22
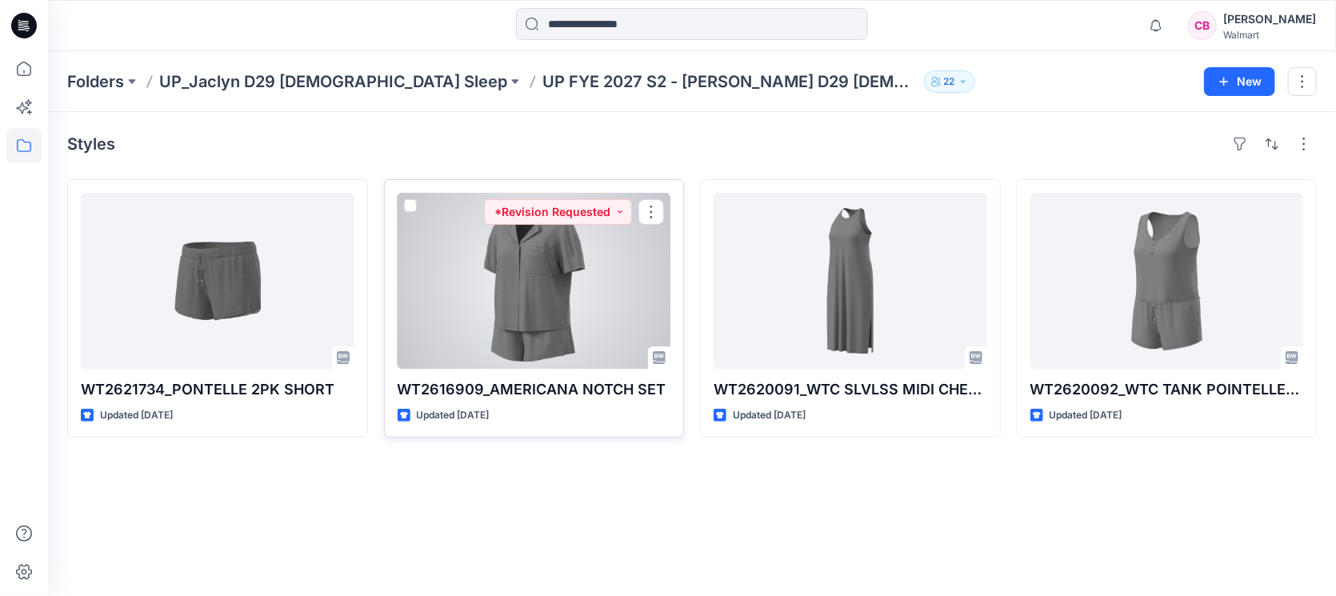
click at [544, 314] on div at bounding box center [535, 281] width 274 height 176
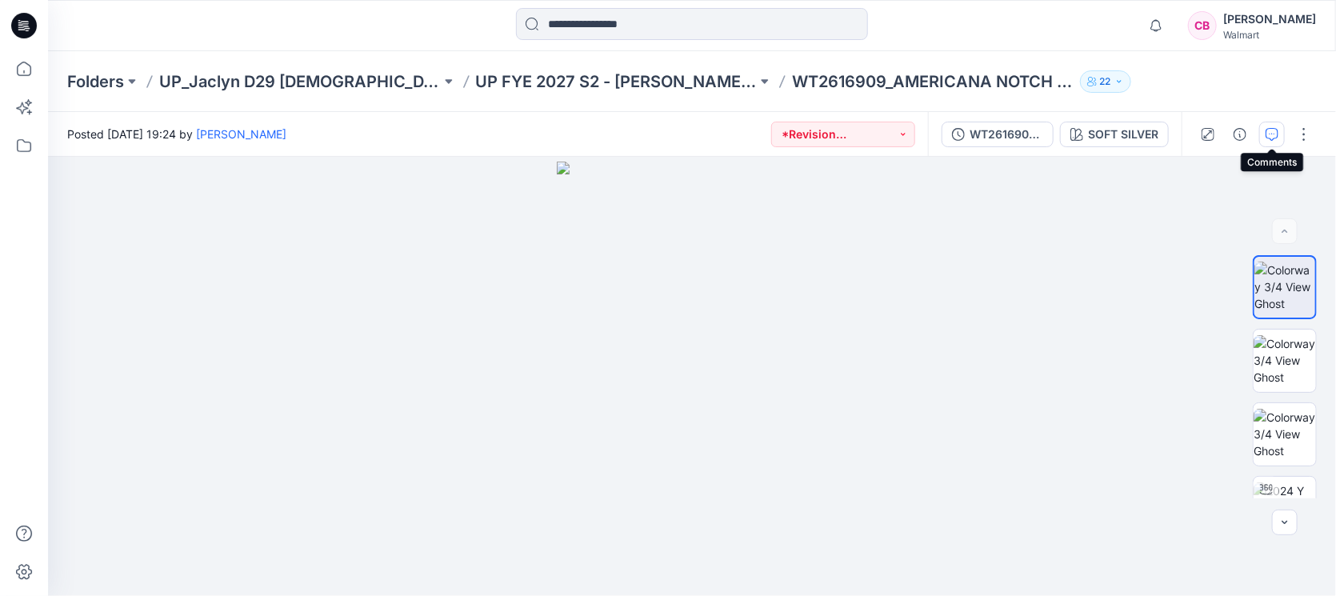
click at [1265, 135] on icon "button" at bounding box center [1271, 134] width 13 height 13
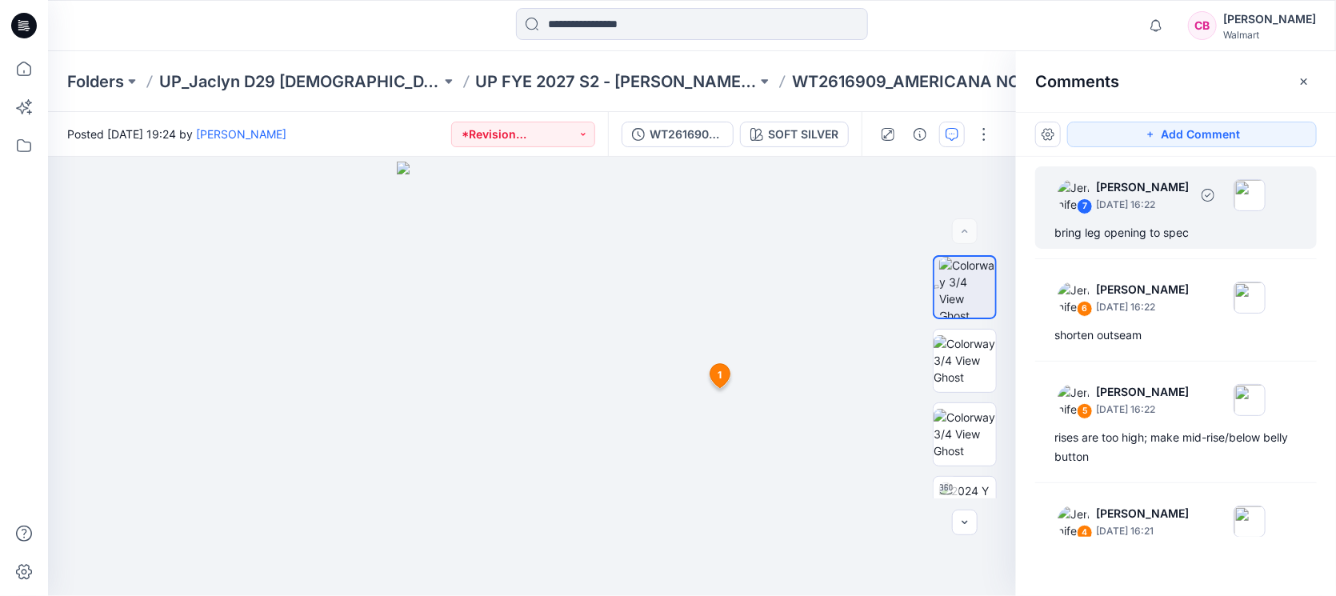
click at [1163, 228] on div "bring leg opening to spec" at bounding box center [1175, 232] width 243 height 19
